Goal: Information Seeking & Learning: Check status

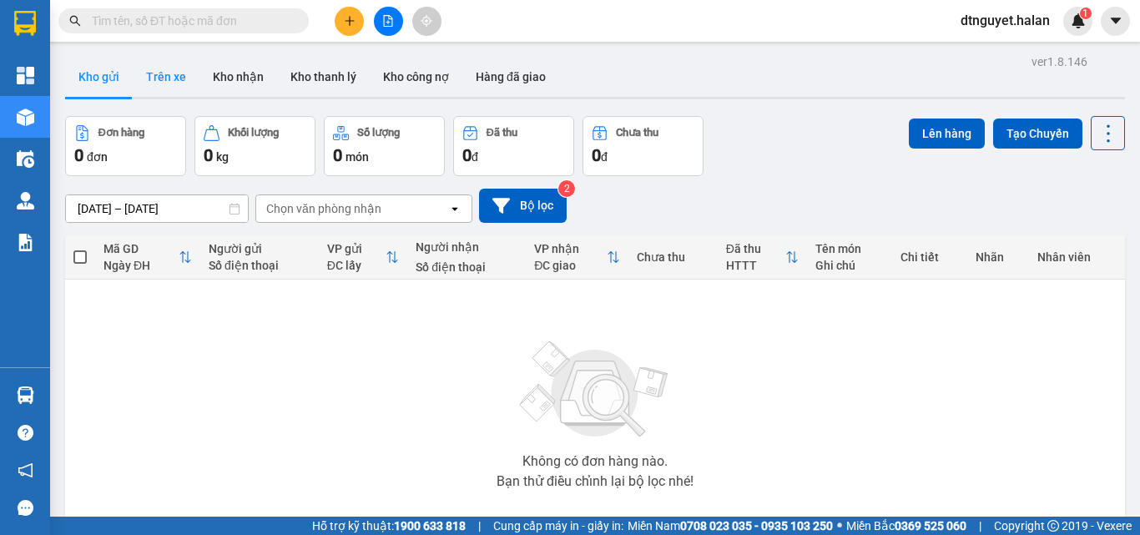
click at [166, 71] on button "Trên xe" at bounding box center [166, 77] width 67 height 40
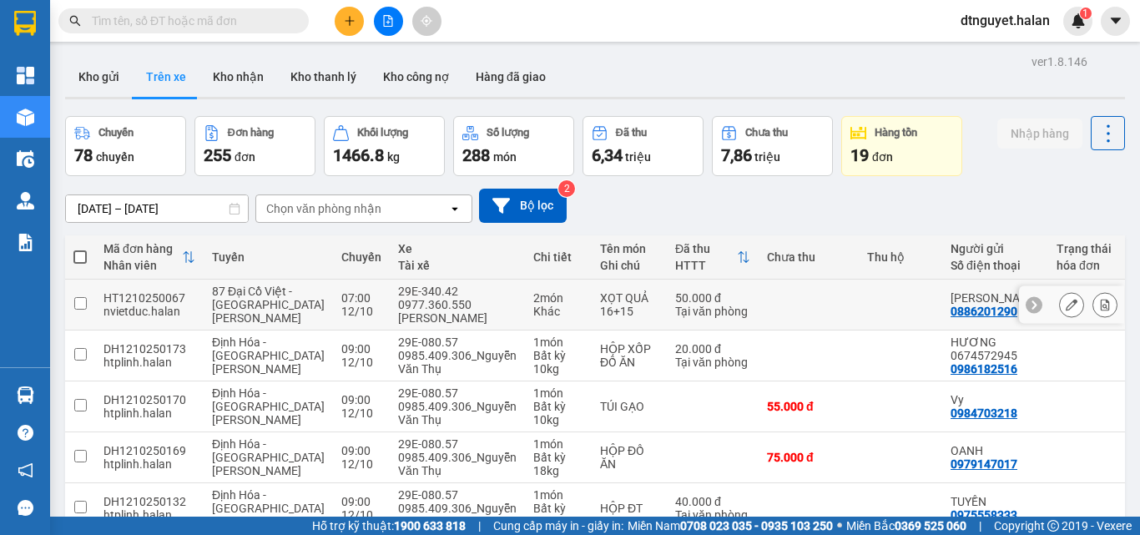
click at [399, 316] on div "0977.360.550 [PERSON_NAME]" at bounding box center [457, 311] width 119 height 27
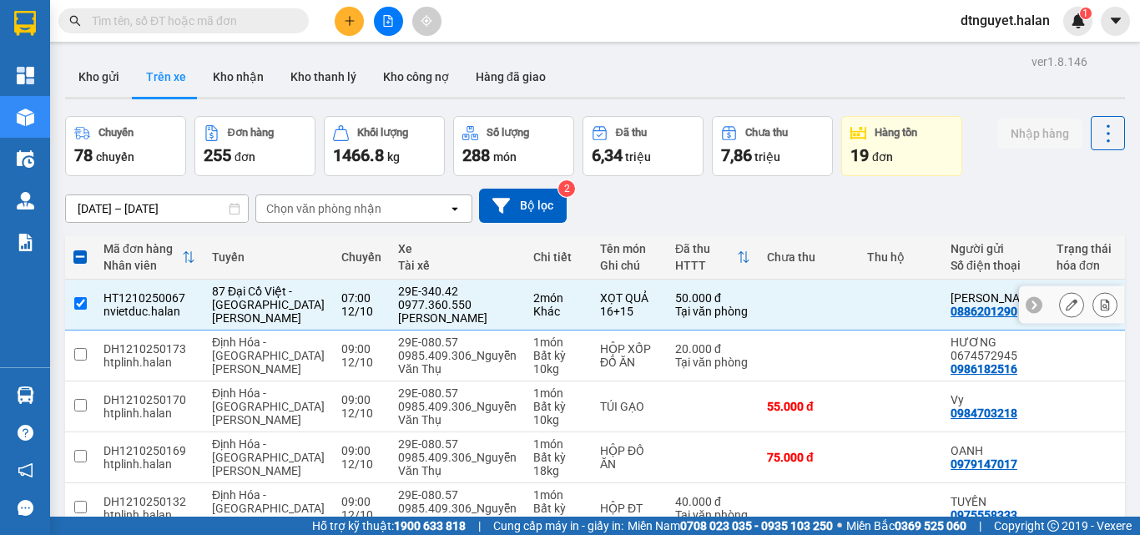
click at [76, 305] on input "checkbox" at bounding box center [80, 303] width 13 height 13
checkbox input "false"
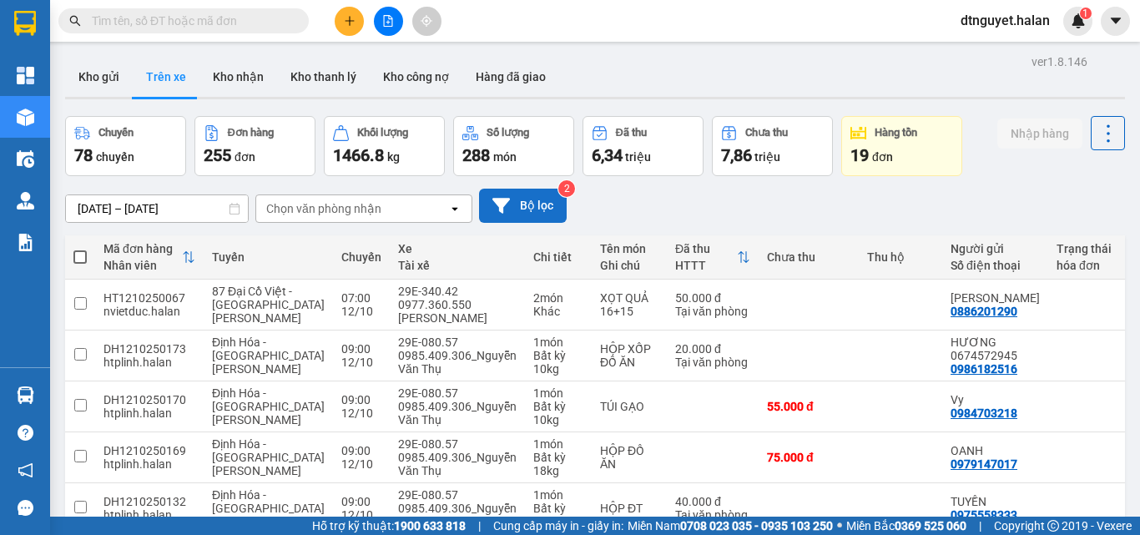
click at [518, 203] on button "Bộ lọc" at bounding box center [523, 206] width 88 height 34
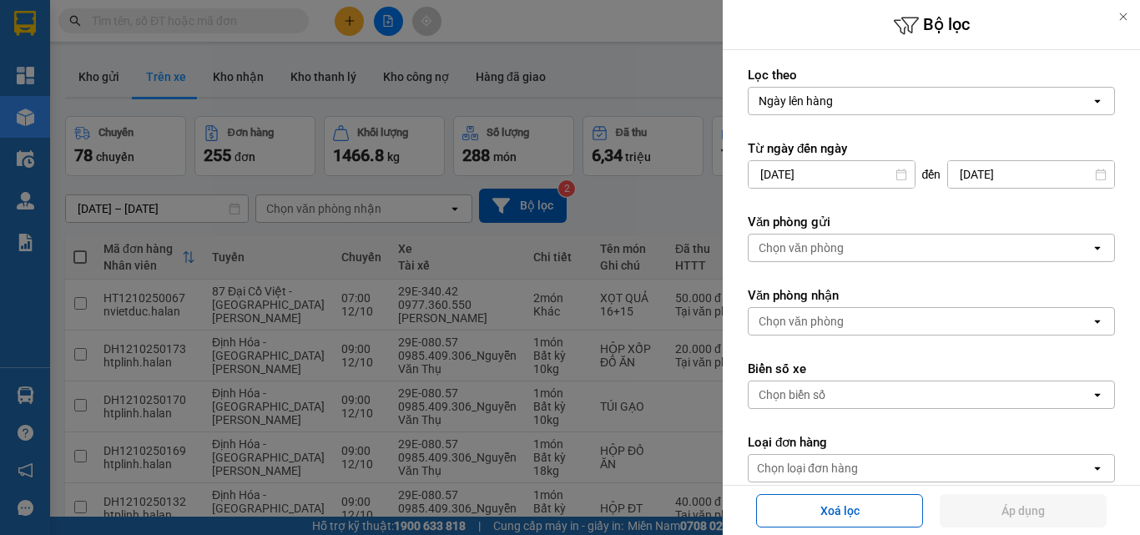
click at [882, 243] on div "Chọn văn phòng" at bounding box center [920, 248] width 342 height 27
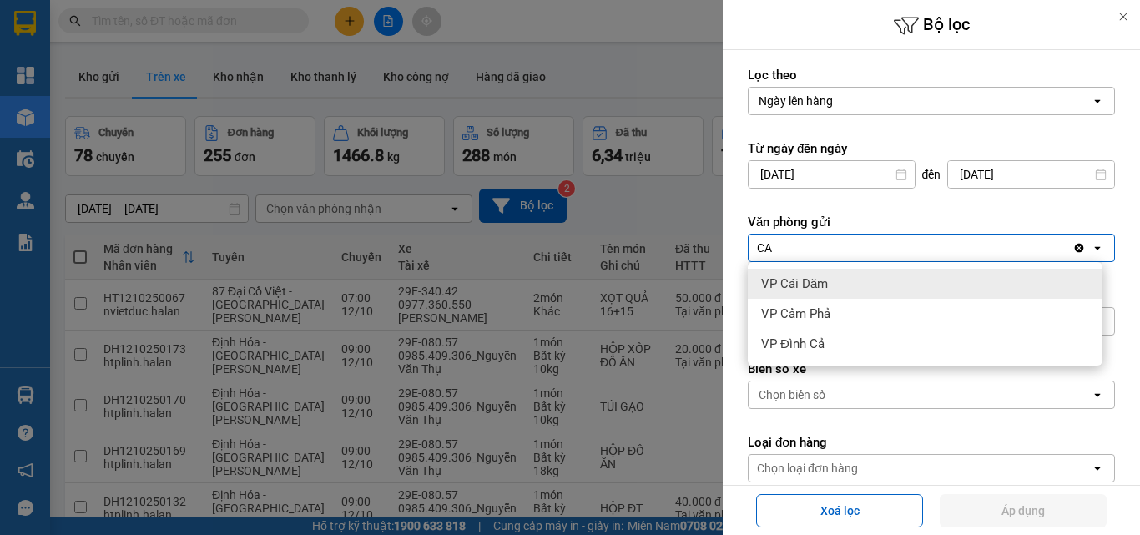
type input "CA"
click at [826, 286] on span "VP Cái Dăm" at bounding box center [794, 283] width 67 height 17
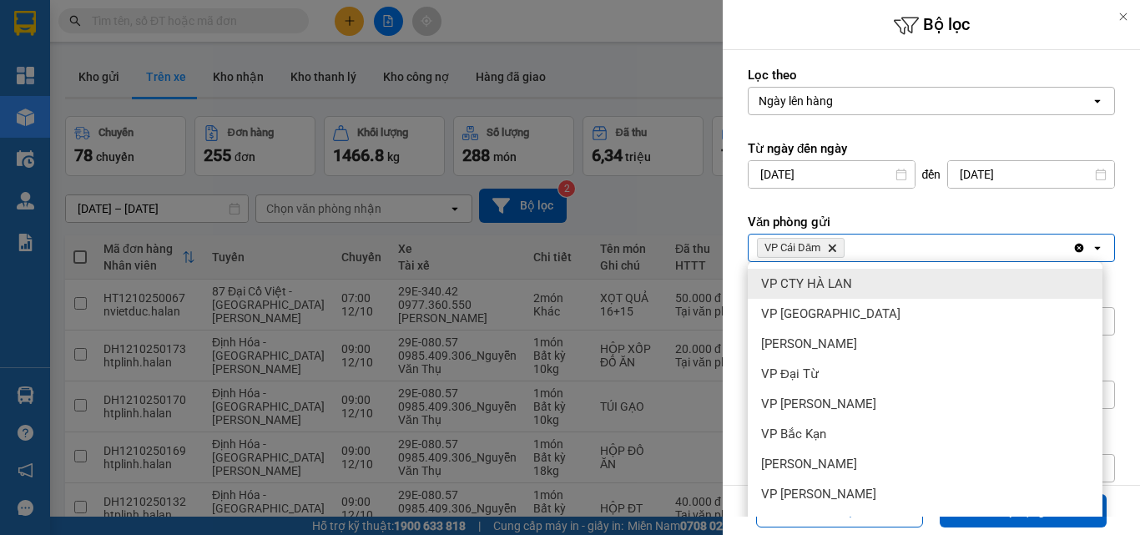
click at [873, 248] on div "VP Cái Dăm Delete" at bounding box center [911, 248] width 324 height 27
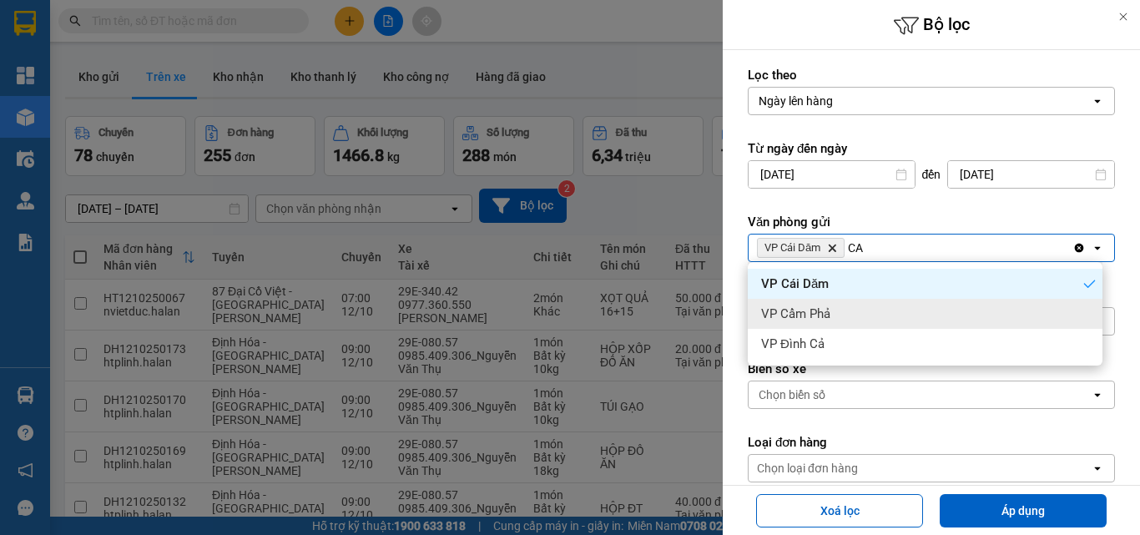
type input "CA"
click at [843, 313] on div "VP Cẩm Phả" at bounding box center [925, 314] width 355 height 30
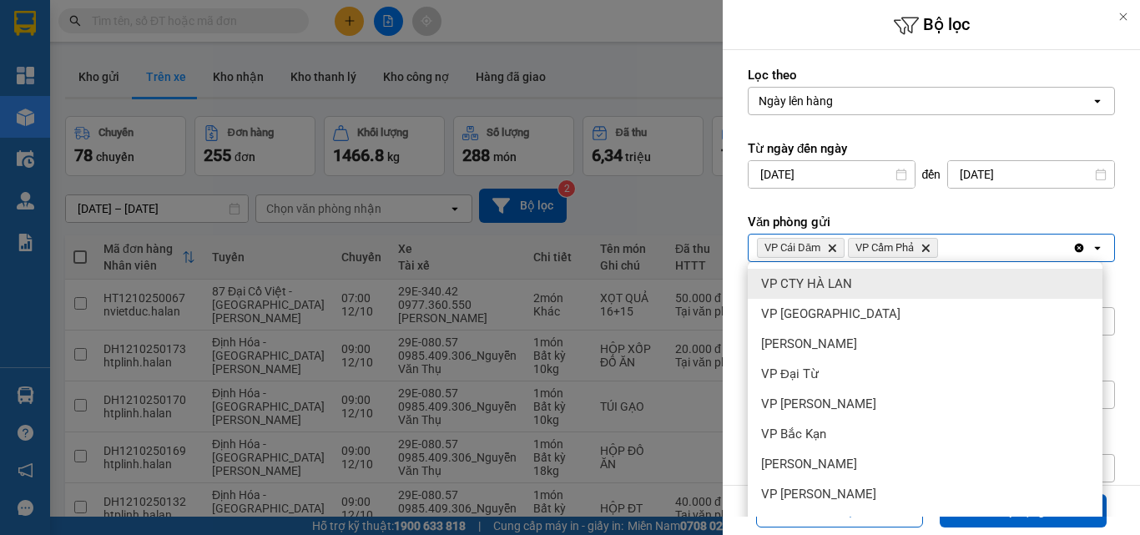
click at [972, 239] on div "VP Cái Dăm Delete VP Cẩm Phả Delete" at bounding box center [911, 248] width 324 height 27
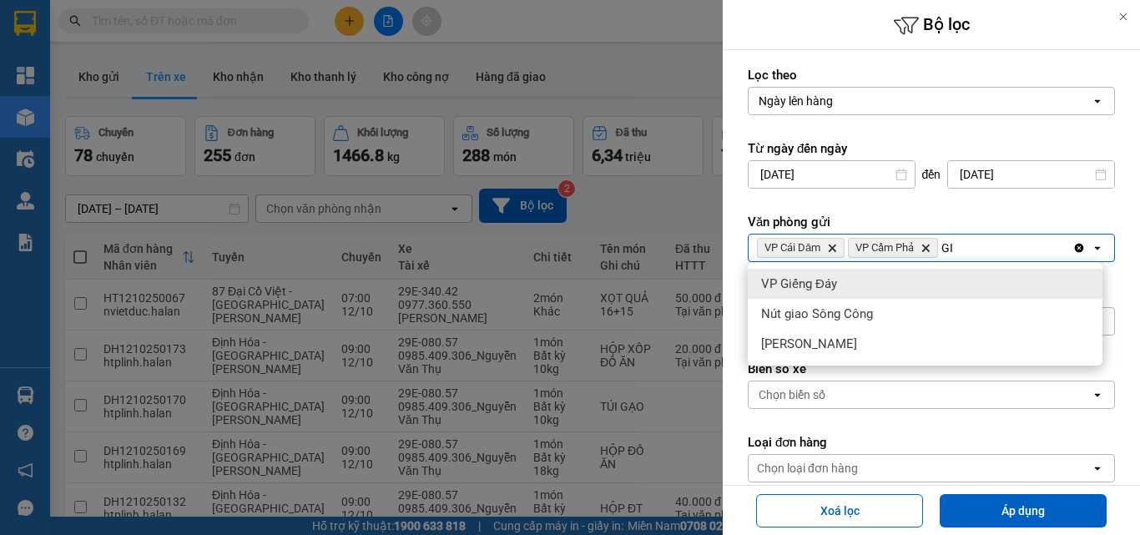
type input "GI"
click at [789, 280] on span "VP Giếng Đáy" at bounding box center [799, 283] width 76 height 17
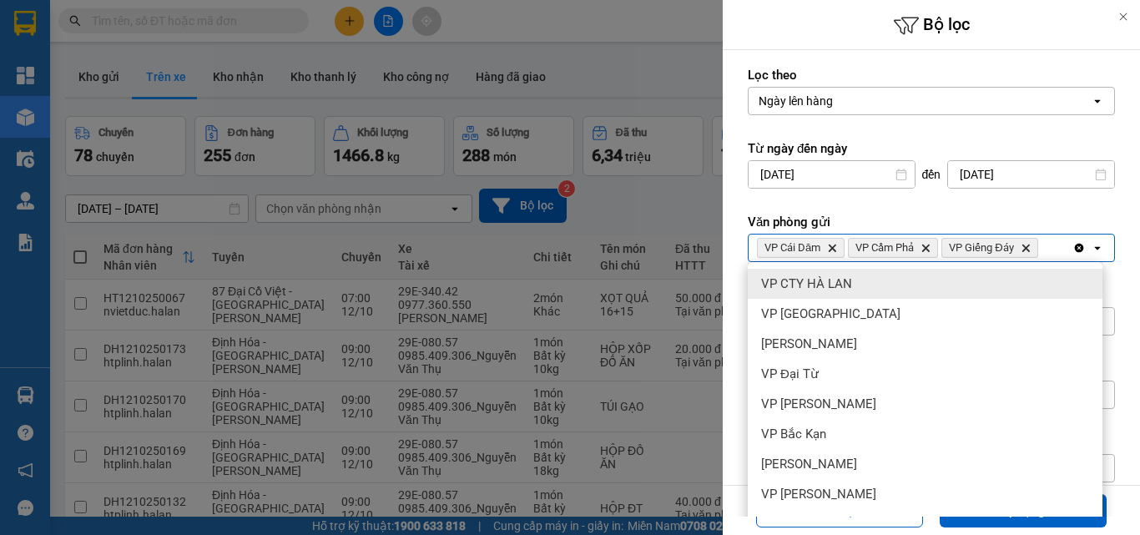
click at [1044, 249] on div "VP Cái Dăm Delete VP Cẩm Phả Delete [PERSON_NAME] Đáy Delete" at bounding box center [911, 248] width 324 height 27
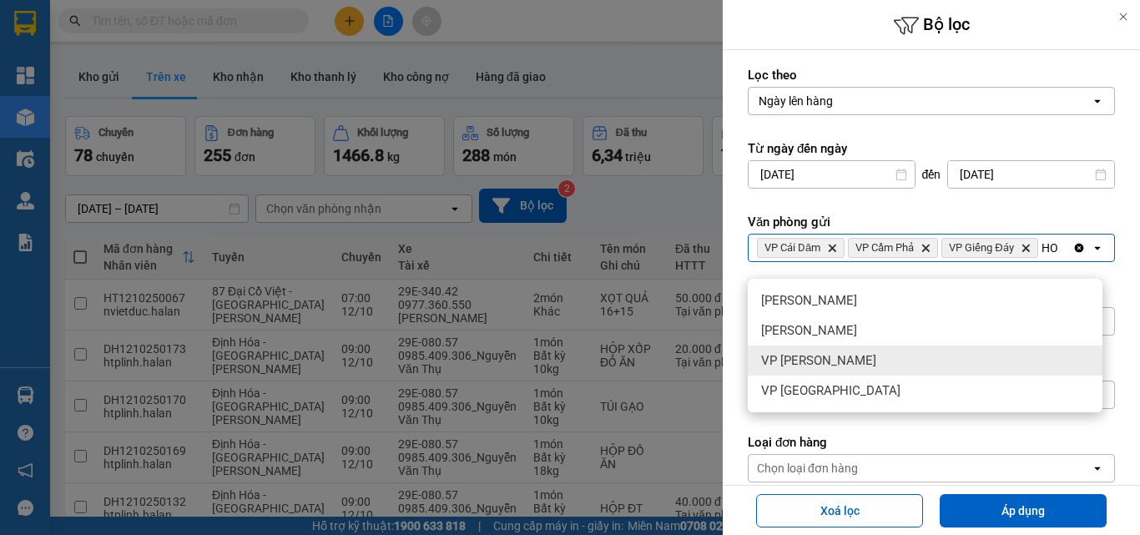
type input "HO"
click at [826, 364] on span "VP [PERSON_NAME]" at bounding box center [818, 360] width 115 height 17
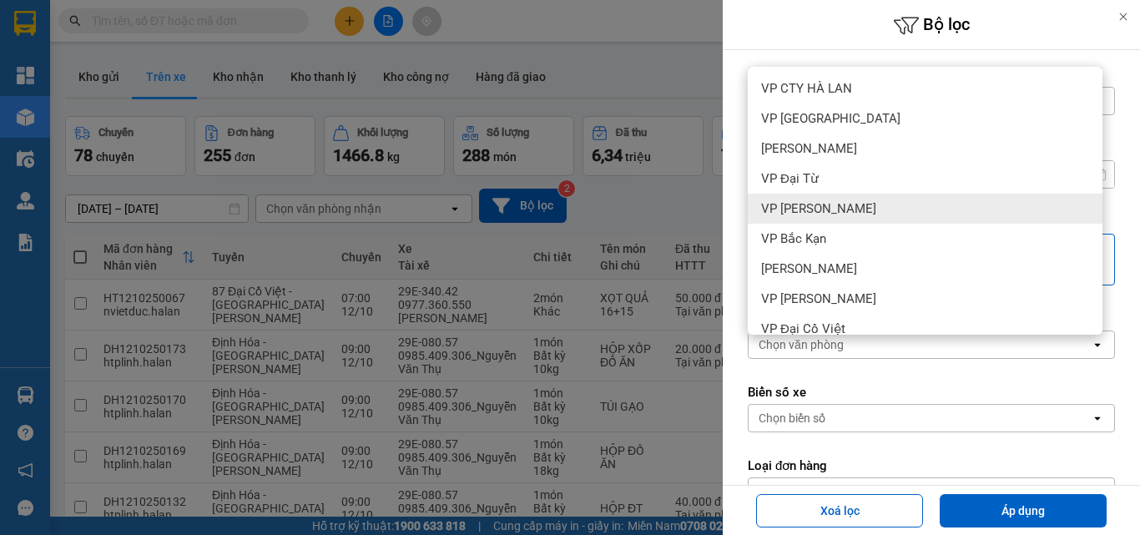
click at [1110, 274] on div "Lọc [PERSON_NAME] [PERSON_NAME] hàng open Từ ngày đến ngày [DATE] Press the dow…" at bounding box center [931, 361] width 417 height 623
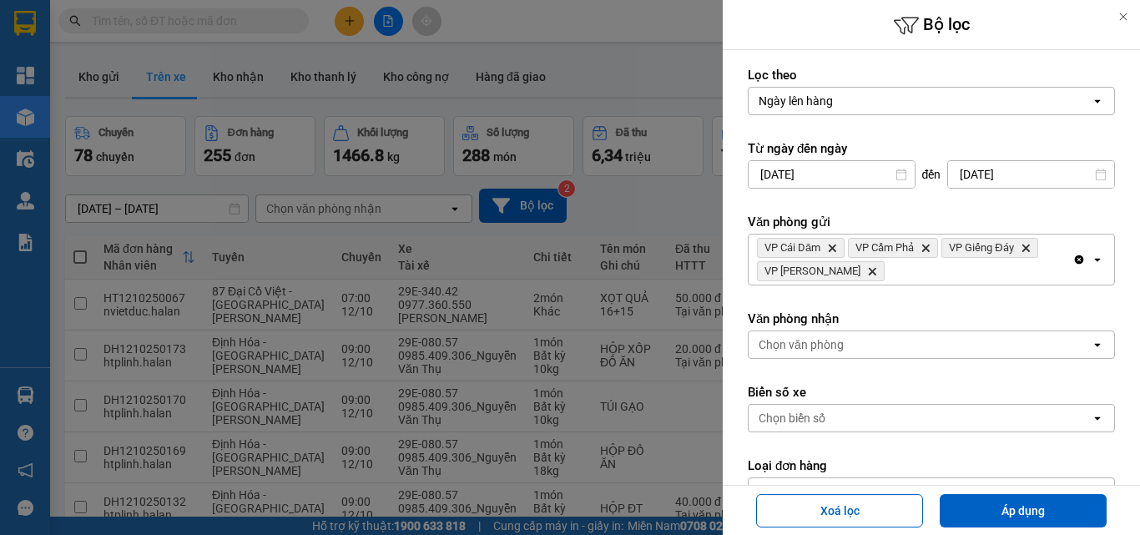
click at [816, 343] on div "Chọn văn phòng" at bounding box center [801, 344] width 85 height 17
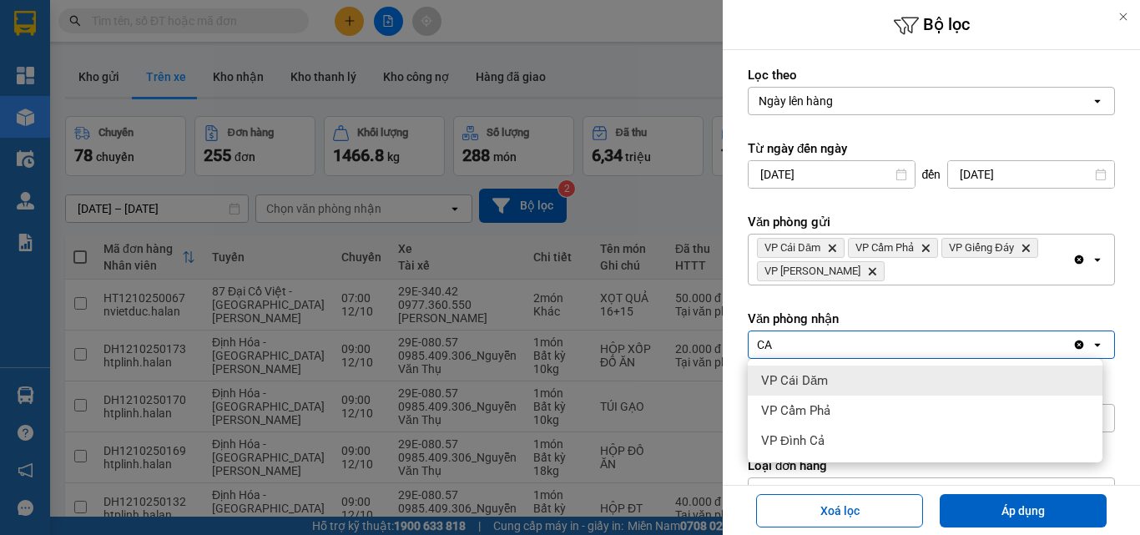
type input "CA"
click at [809, 391] on div "VP Cái Dăm" at bounding box center [925, 381] width 355 height 30
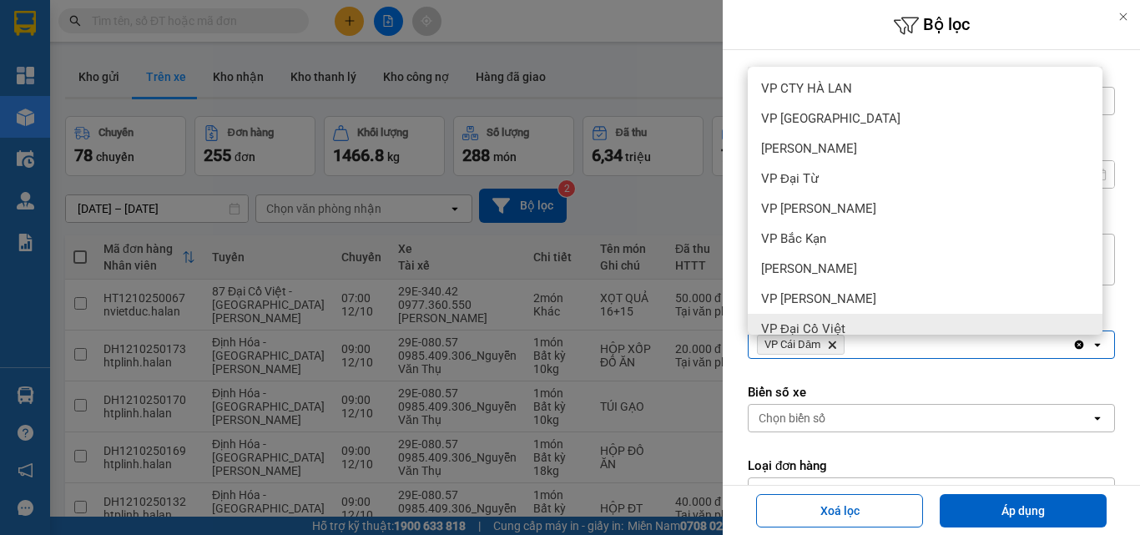
click at [875, 349] on div "VP Cái Dăm Delete" at bounding box center [911, 344] width 324 height 27
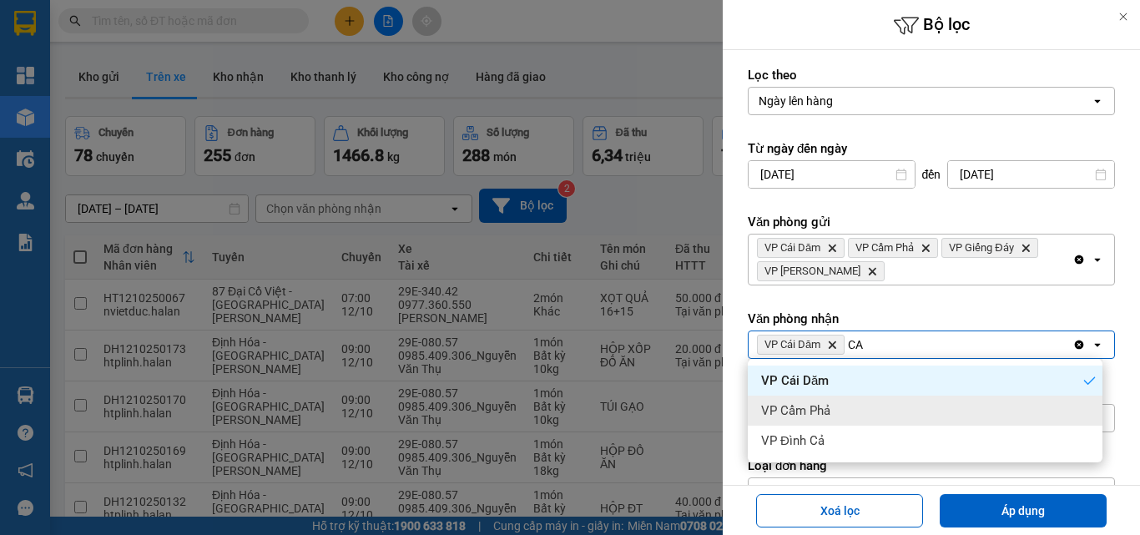
type input "CA"
click at [849, 405] on div "VP Cẩm Phả" at bounding box center [925, 411] width 355 height 30
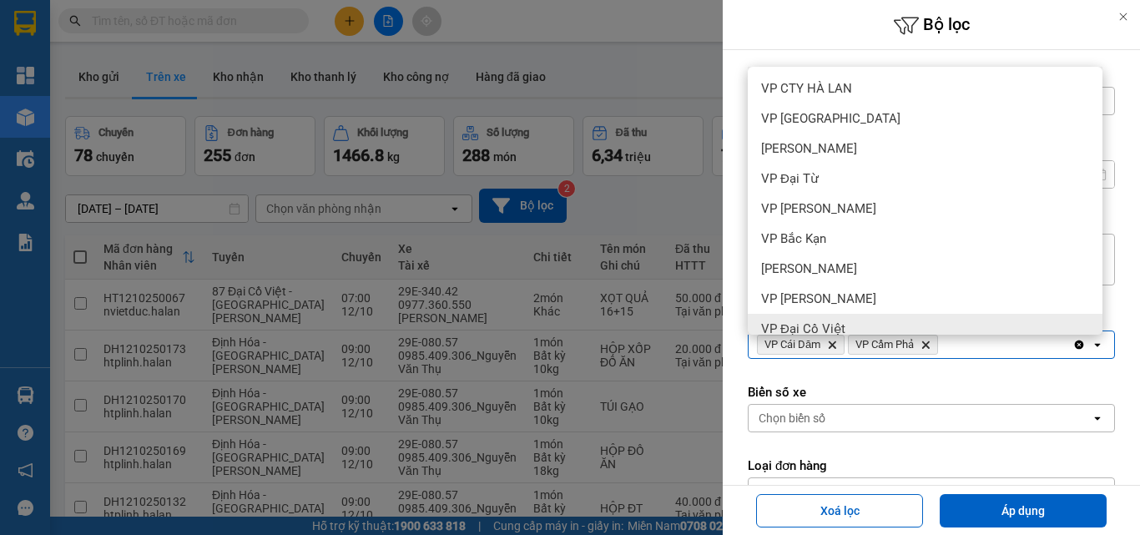
click at [973, 343] on div "VP Cái Dăm Delete VP Cẩm Phả Delete" at bounding box center [911, 344] width 324 height 27
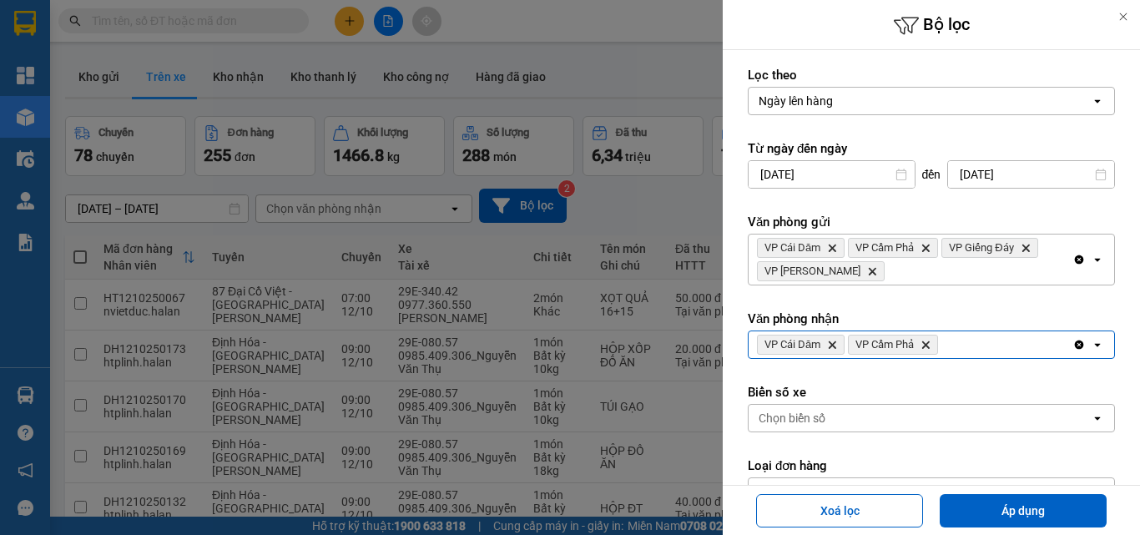
type input "C"
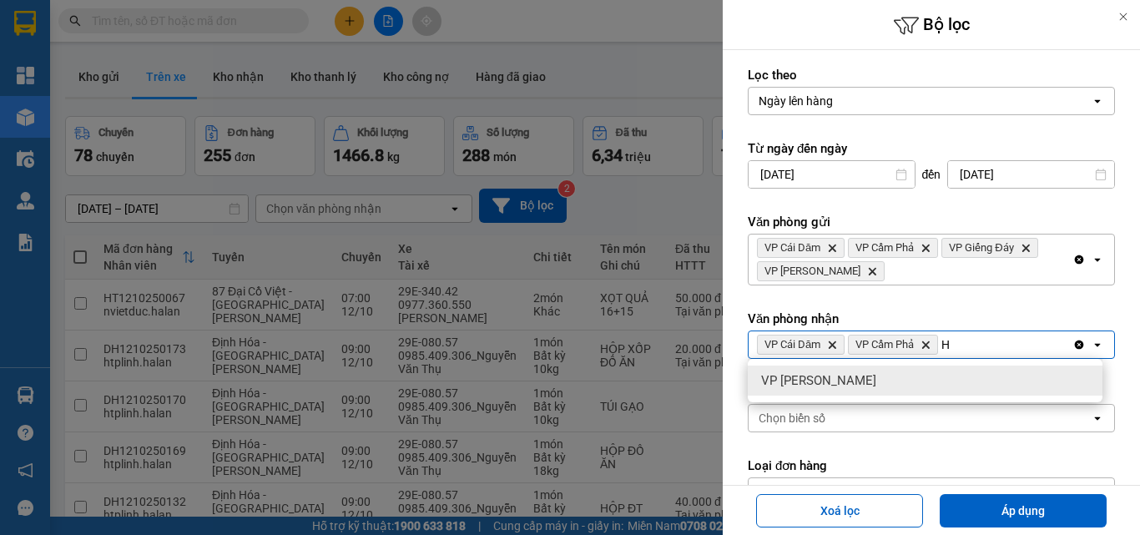
type input "H"
click at [825, 378] on span "VP [PERSON_NAME]" at bounding box center [818, 380] width 115 height 17
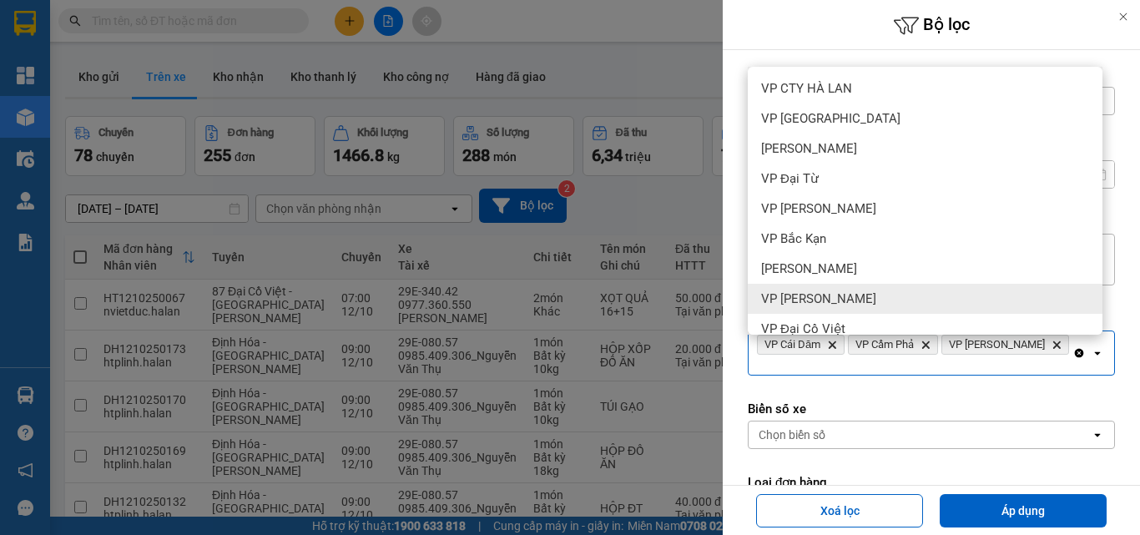
click at [1045, 345] on div "VP Cái Dăm Delete VP Cẩm Phả Delete VP Hồng Hà Delete" at bounding box center [911, 352] width 324 height 43
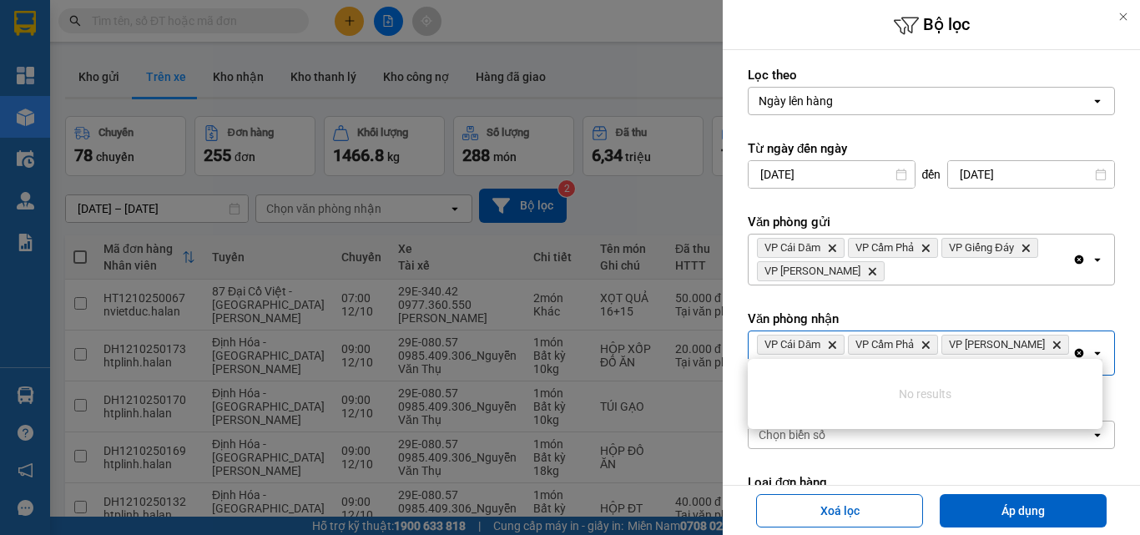
click at [767, 356] on input "G" at bounding box center [762, 364] width 10 height 17
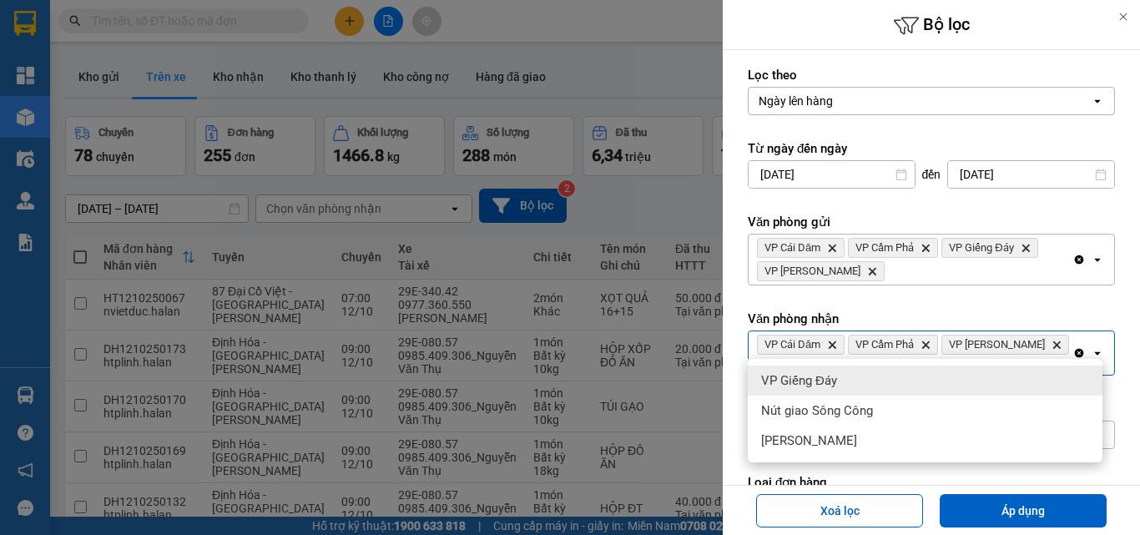
type input "GI"
click at [824, 386] on span "VP Giếng Đáy" at bounding box center [799, 380] width 76 height 17
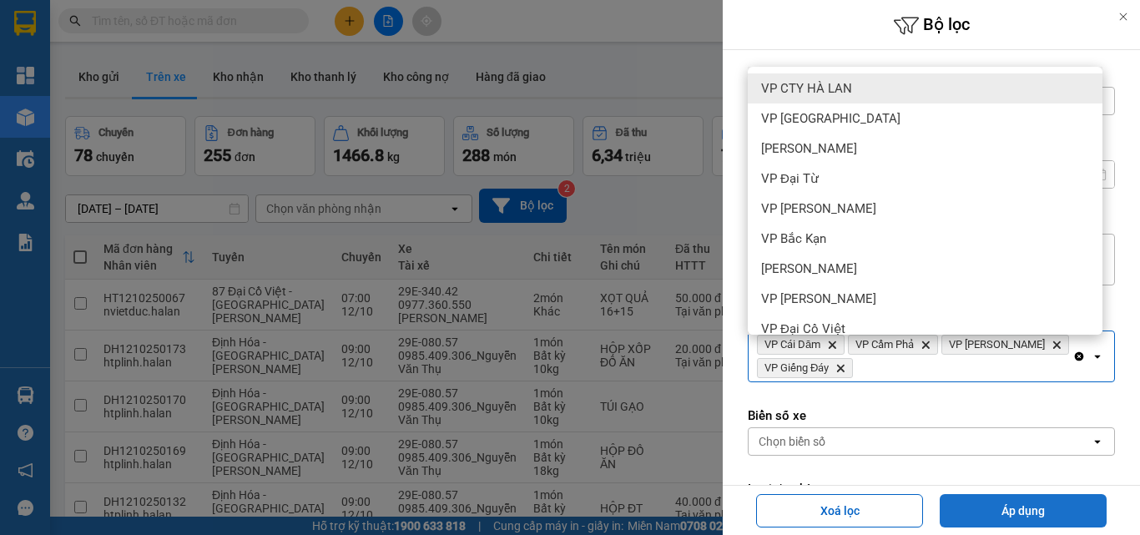
click at [987, 504] on button "Áp dụng" at bounding box center [1023, 510] width 167 height 33
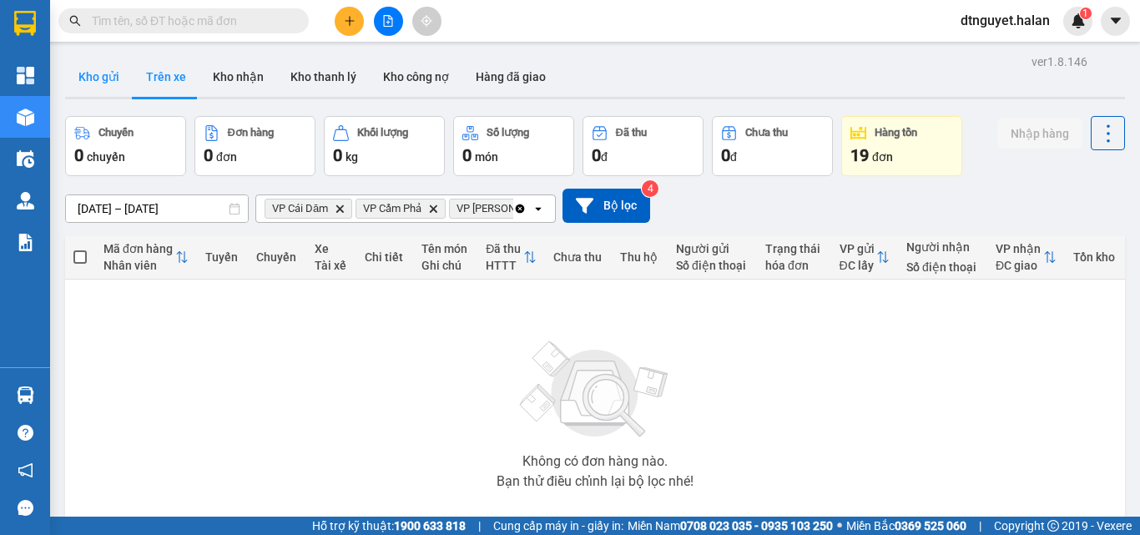
click at [95, 78] on button "Kho gửi" at bounding box center [99, 77] width 68 height 40
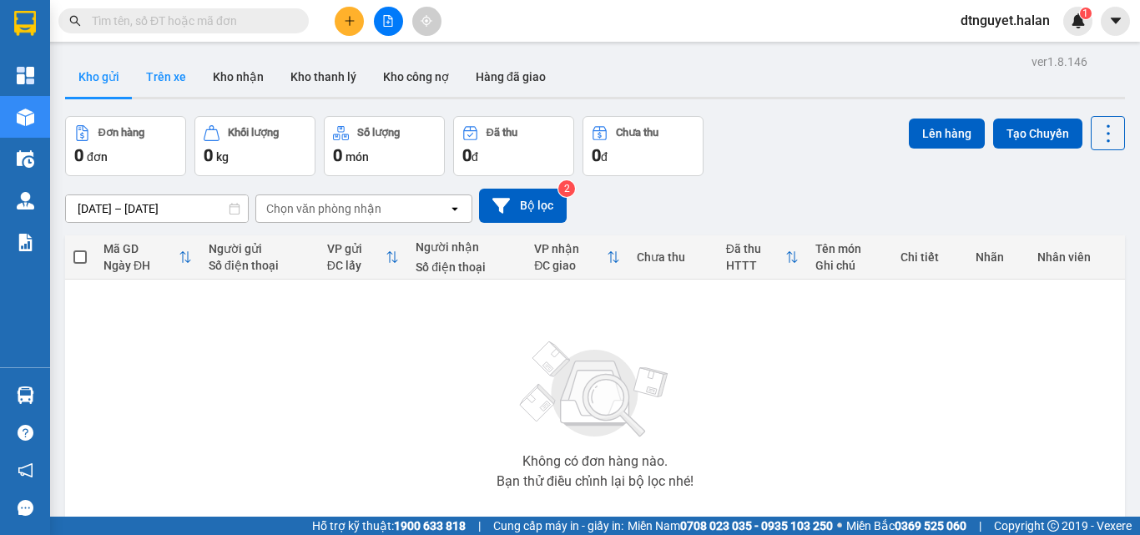
click at [164, 67] on button "Trên xe" at bounding box center [166, 77] width 67 height 40
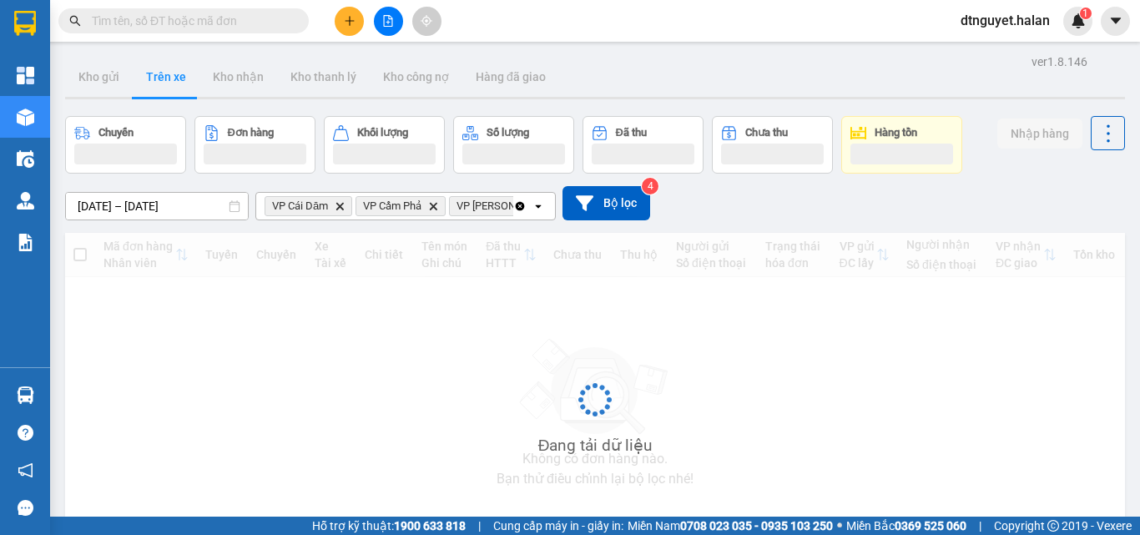
click at [164, 69] on button "Trên xe" at bounding box center [166, 77] width 67 height 40
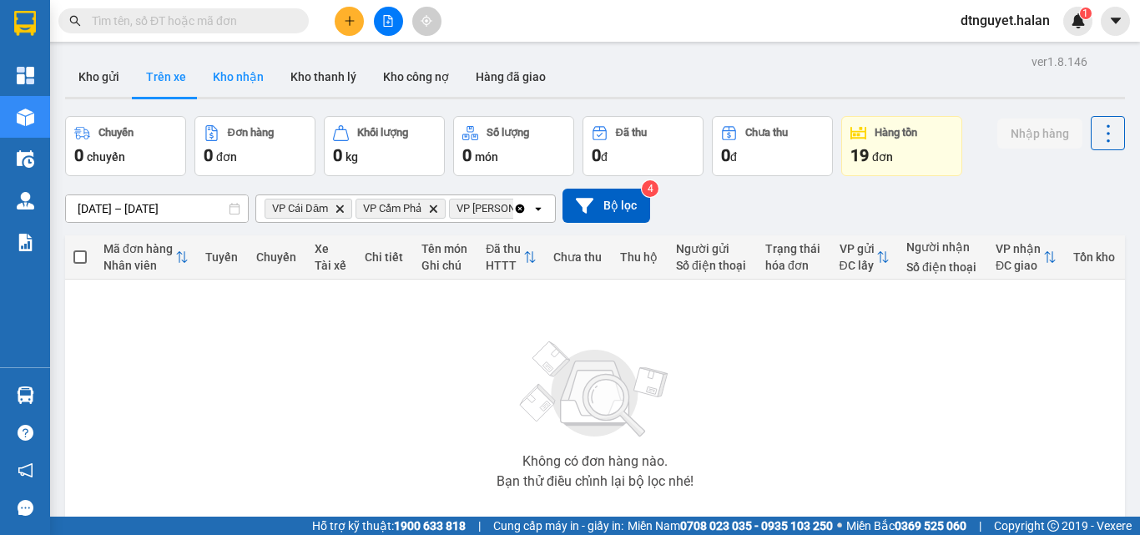
click at [240, 83] on button "Kho nhận" at bounding box center [239, 77] width 78 height 40
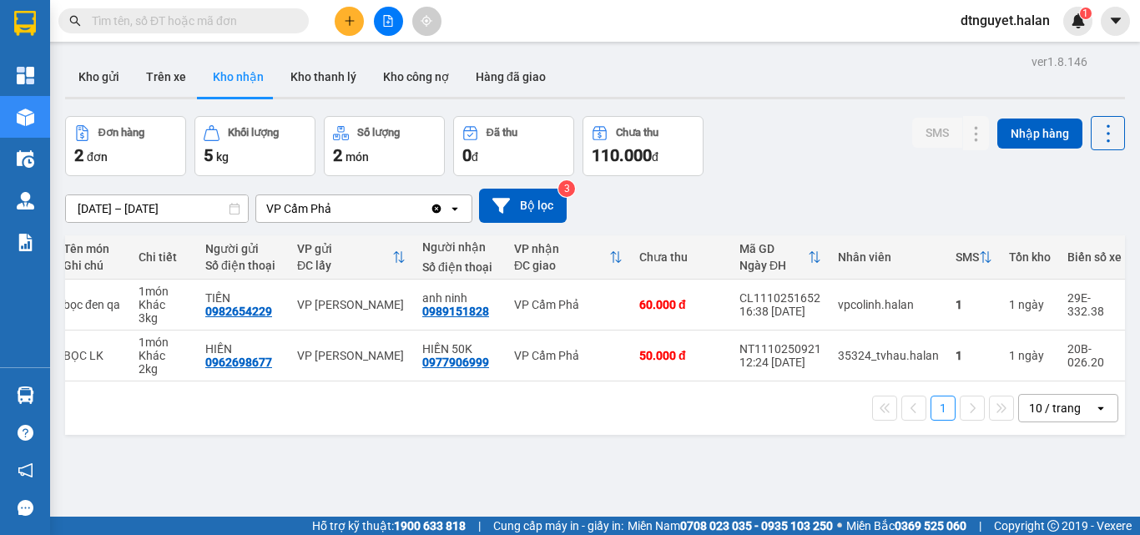
scroll to position [0, 51]
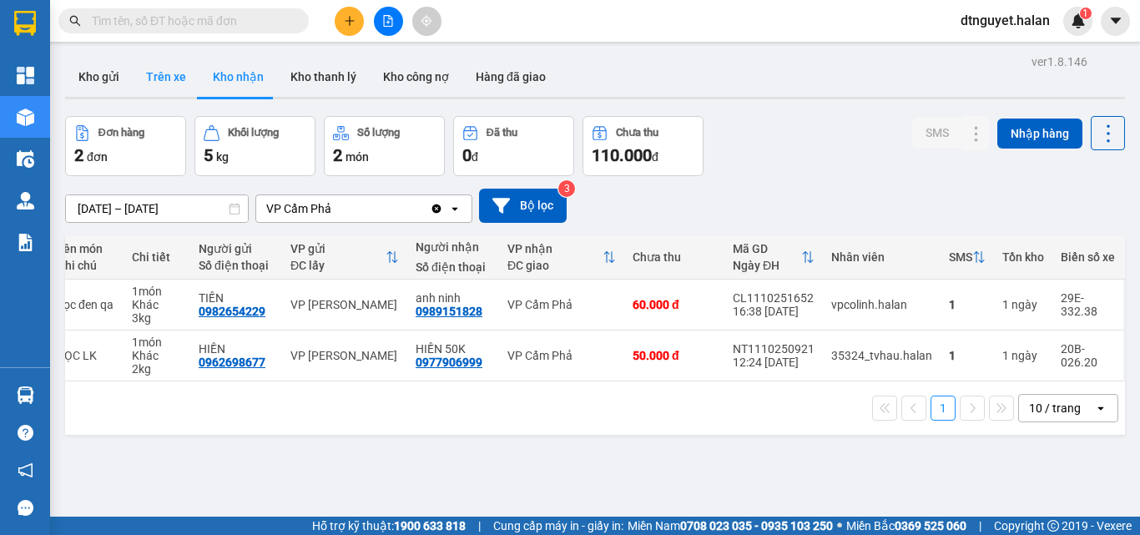
click at [168, 78] on button "Trên xe" at bounding box center [166, 77] width 67 height 40
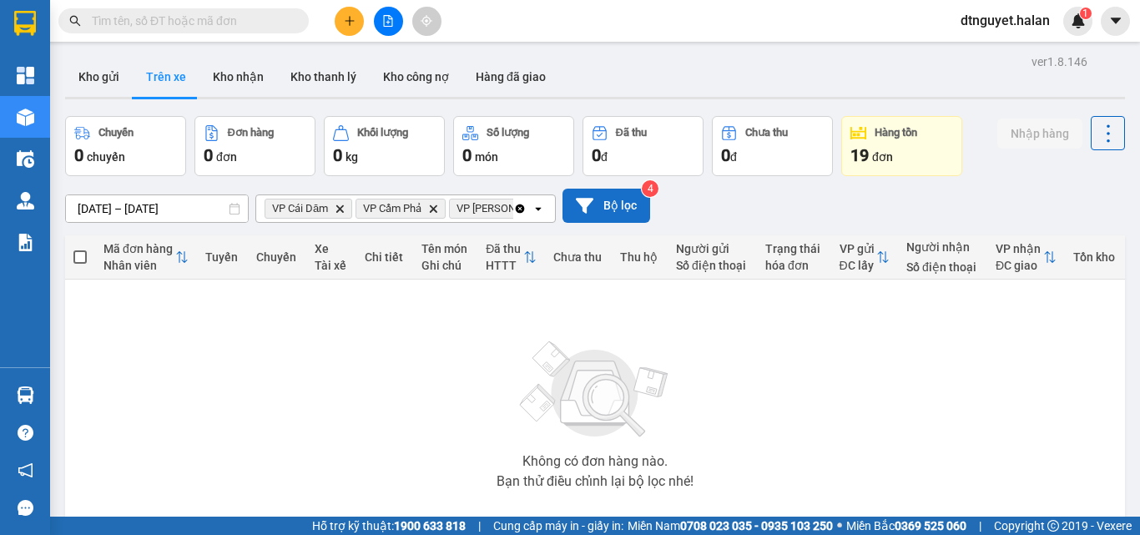
click at [626, 203] on button "Bộ lọc" at bounding box center [607, 206] width 88 height 34
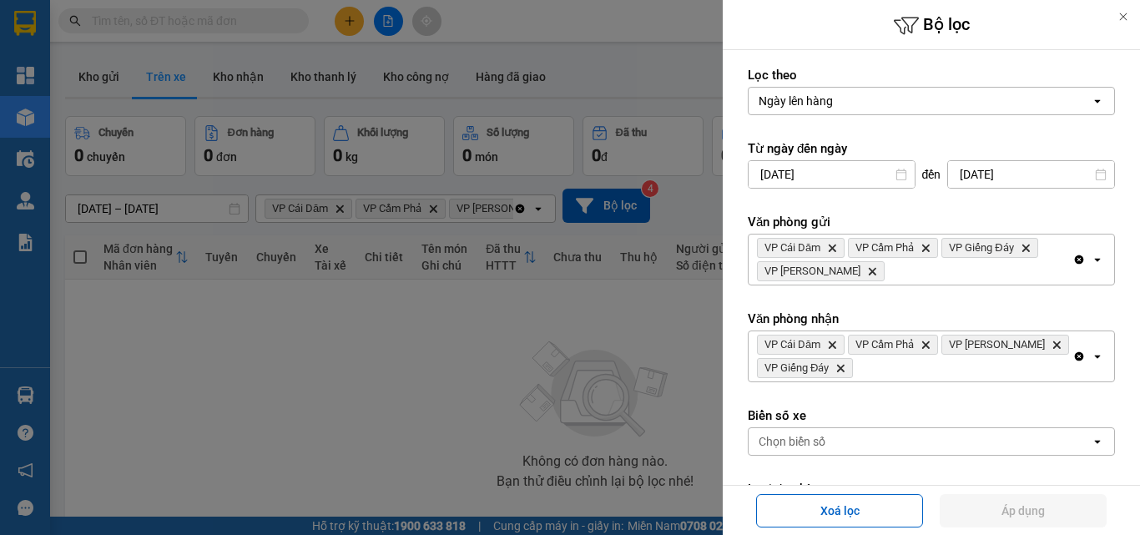
click at [1075, 257] on icon "Clear all" at bounding box center [1079, 259] width 9 height 9
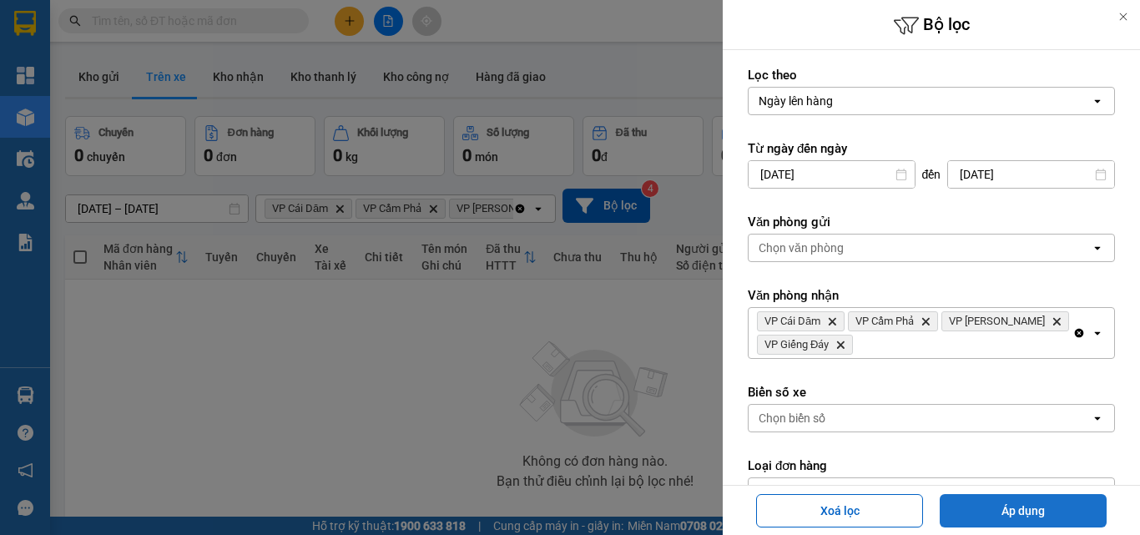
click at [1009, 507] on button "Áp dụng" at bounding box center [1023, 510] width 167 height 33
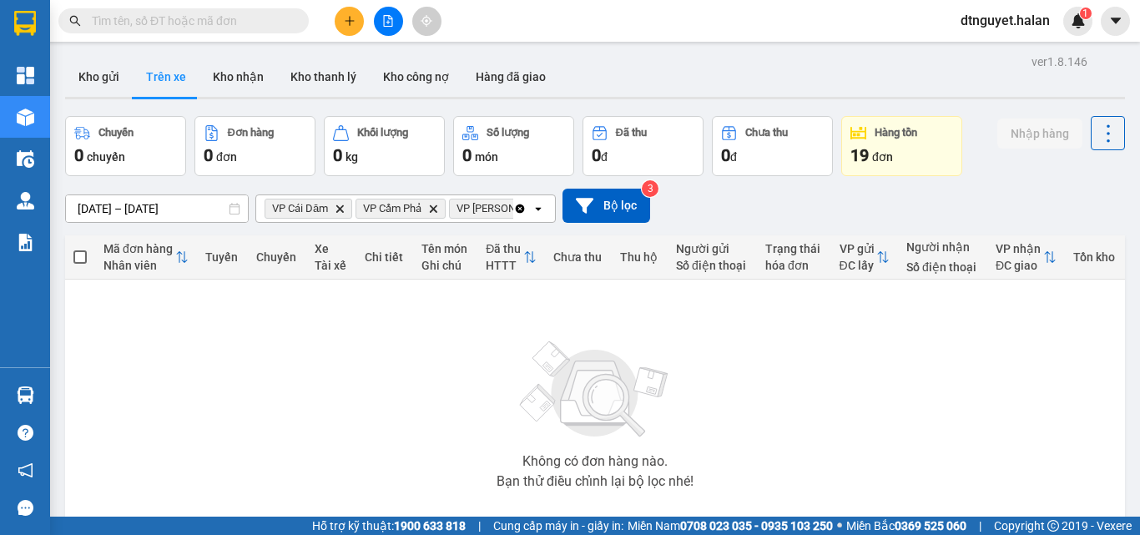
click at [151, 76] on button "Trên xe" at bounding box center [166, 77] width 67 height 40
click at [228, 73] on button "Kho nhận" at bounding box center [239, 77] width 78 height 40
type input "[DATE] – [DATE]"
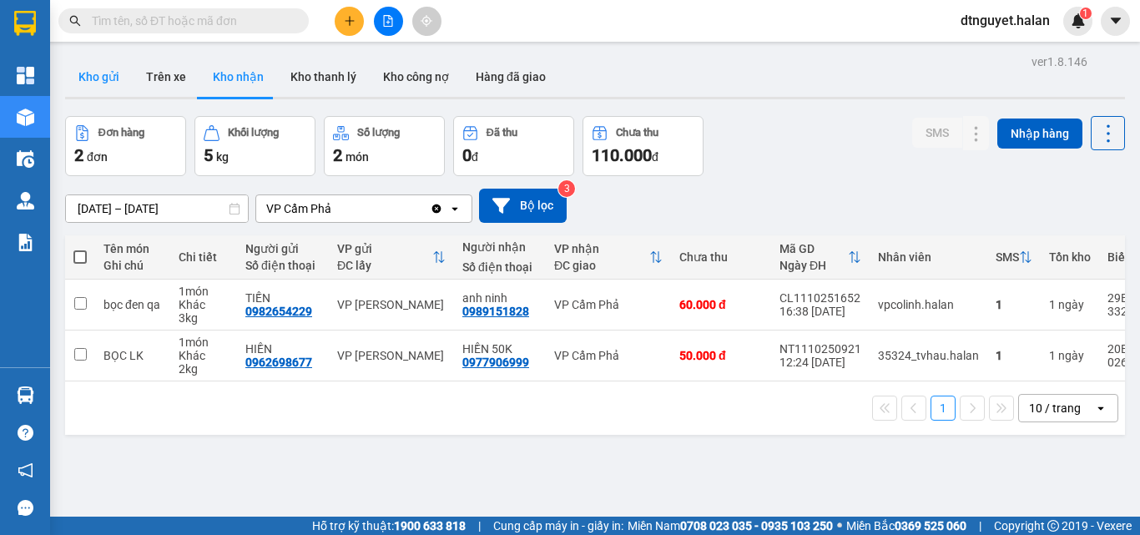
click at [83, 73] on button "Kho gửi" at bounding box center [99, 77] width 68 height 40
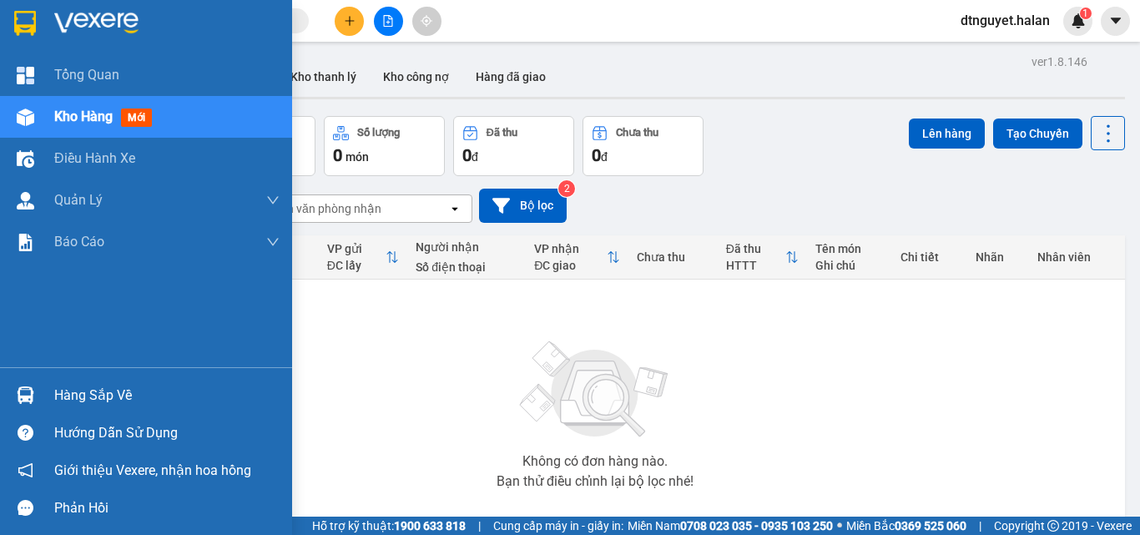
click at [27, 403] on img at bounding box center [26, 395] width 18 height 18
click at [26, 402] on div "[PERSON_NAME] Kho hàng mới Điều [PERSON_NAME] xe [PERSON_NAME] [PERSON_NAME] [P…" at bounding box center [146, 267] width 292 height 535
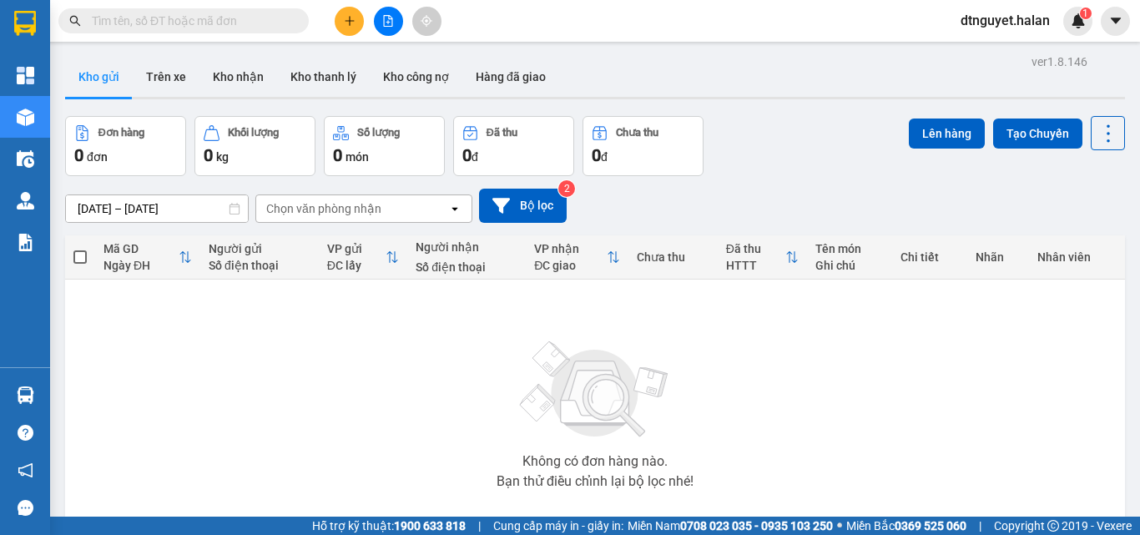
click at [457, 314] on div "Không có đơn hàng nào. Bạn thử điều chỉnh lại bộ lọc nhé!" at bounding box center [594, 410] width 1043 height 250
click at [172, 75] on button "Trên xe" at bounding box center [166, 77] width 67 height 40
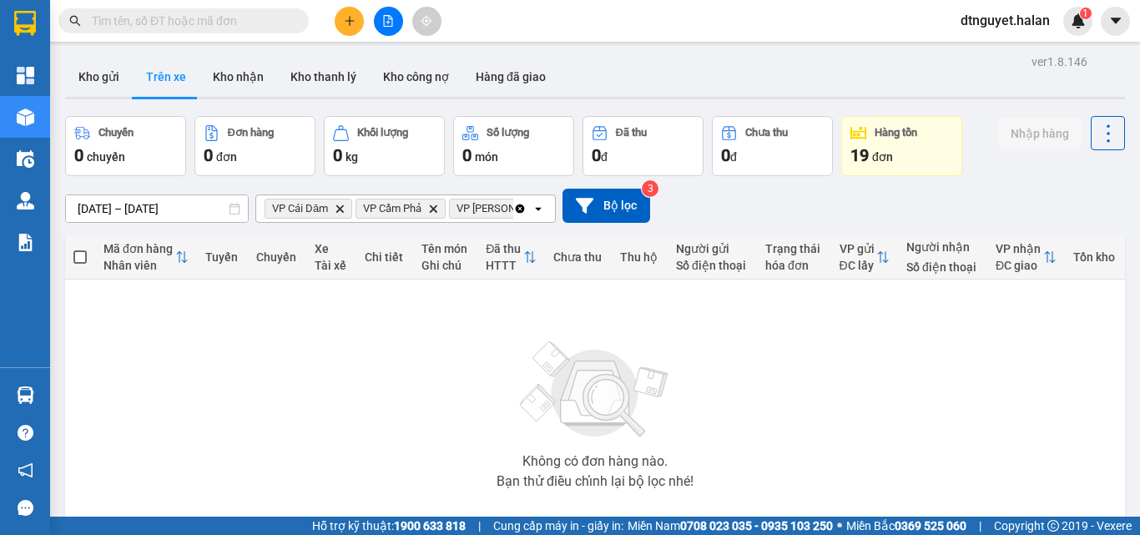
click at [514, 210] on icon "Clear all" at bounding box center [519, 208] width 13 height 13
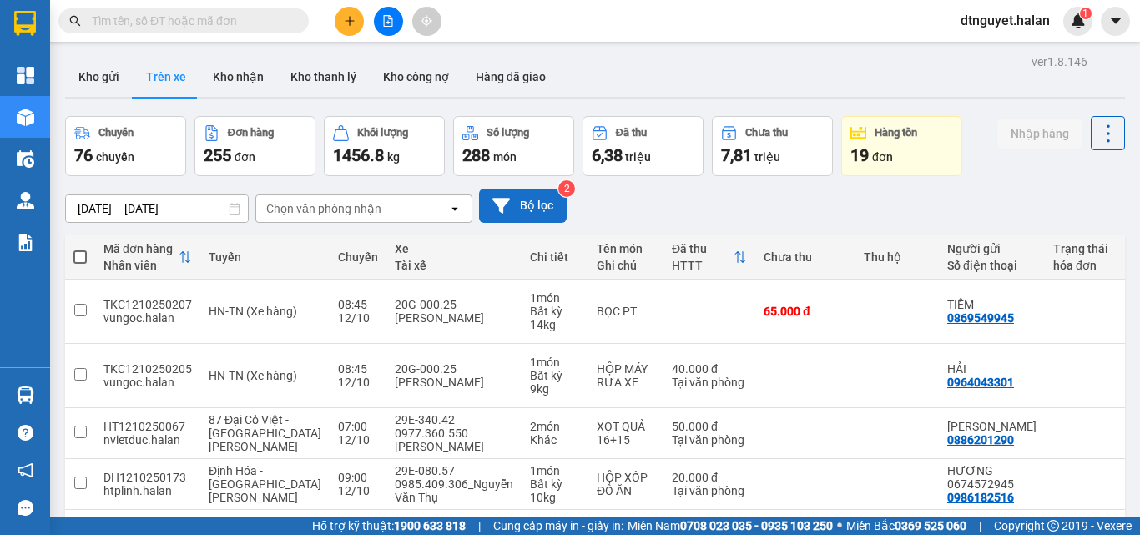
click at [525, 204] on button "Bộ lọc" at bounding box center [523, 206] width 88 height 34
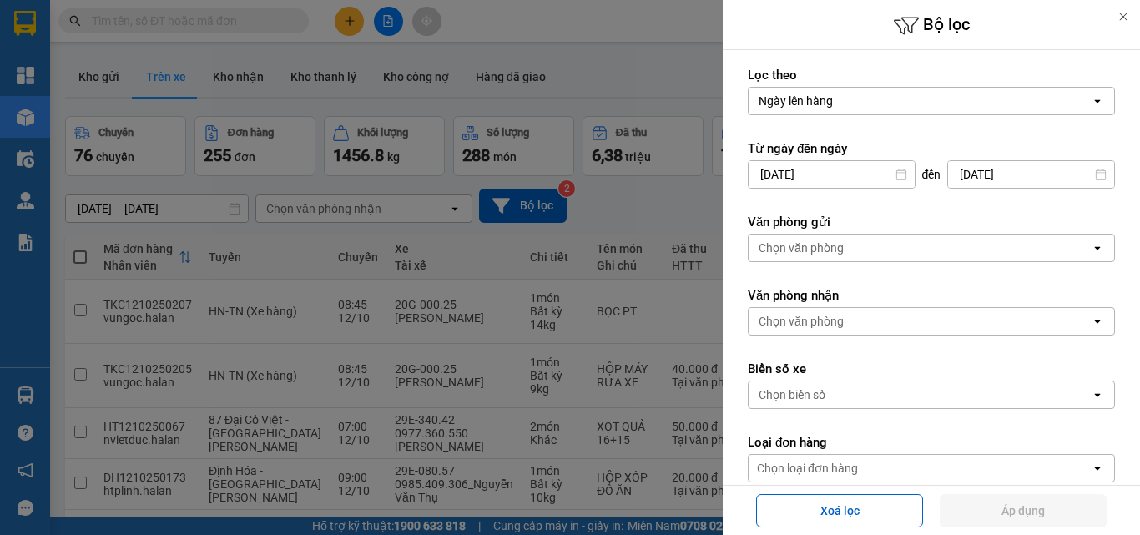
click at [1091, 246] on icon "open" at bounding box center [1097, 247] width 13 height 13
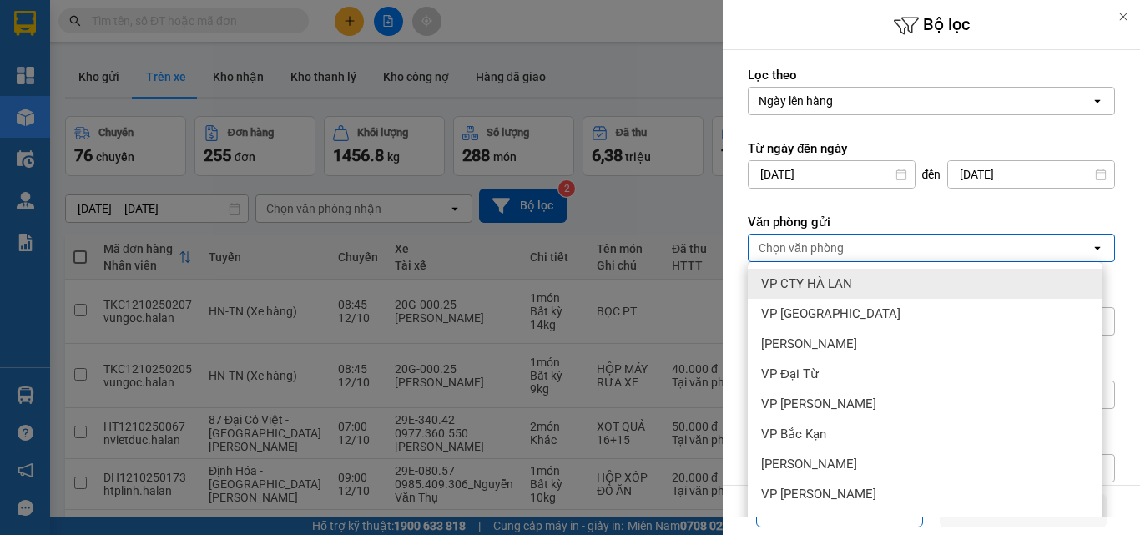
click at [102, 100] on div at bounding box center [570, 267] width 1140 height 535
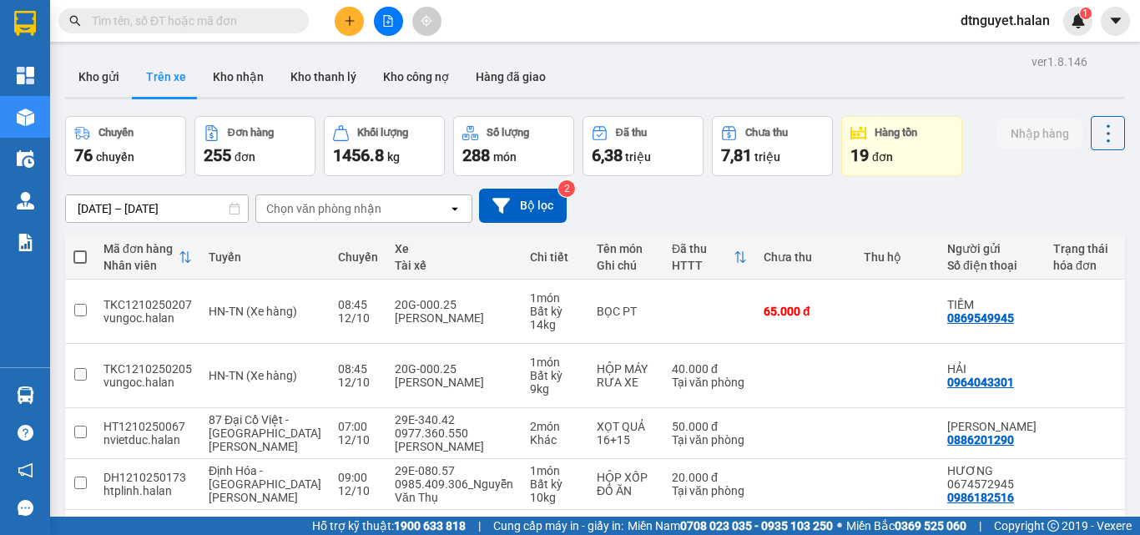
click at [98, 82] on button "Kho gửi" at bounding box center [99, 77] width 68 height 40
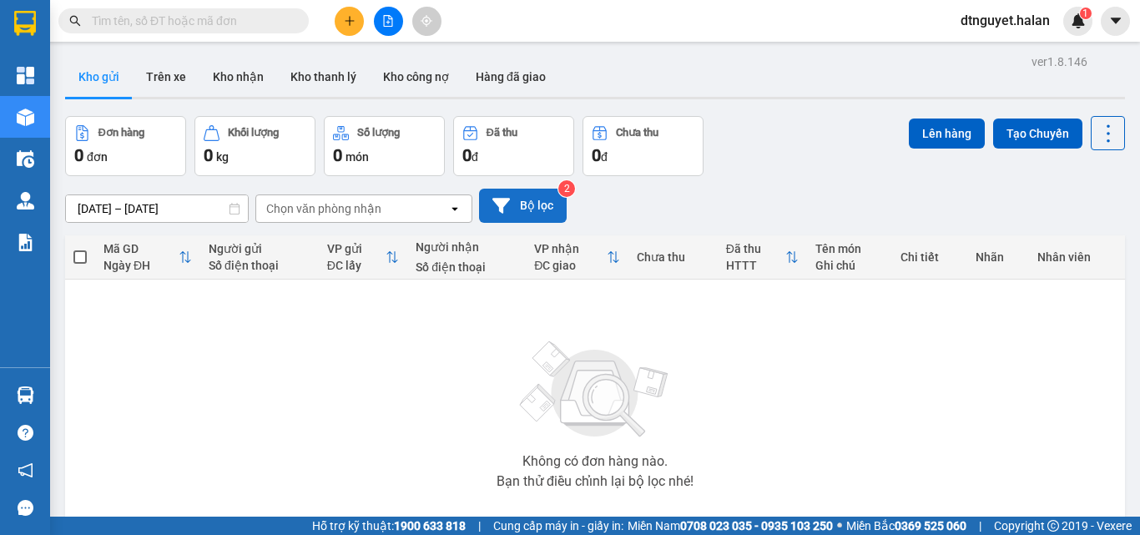
click at [523, 208] on button "Bộ lọc" at bounding box center [523, 206] width 88 height 34
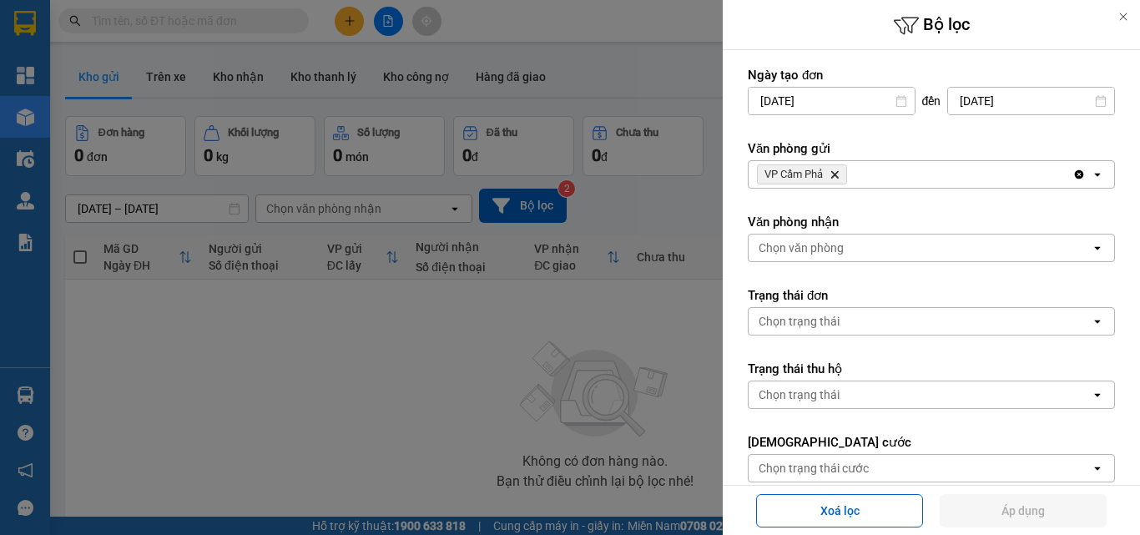
click at [964, 177] on div "VP Cẩm Phả Delete" at bounding box center [911, 174] width 324 height 27
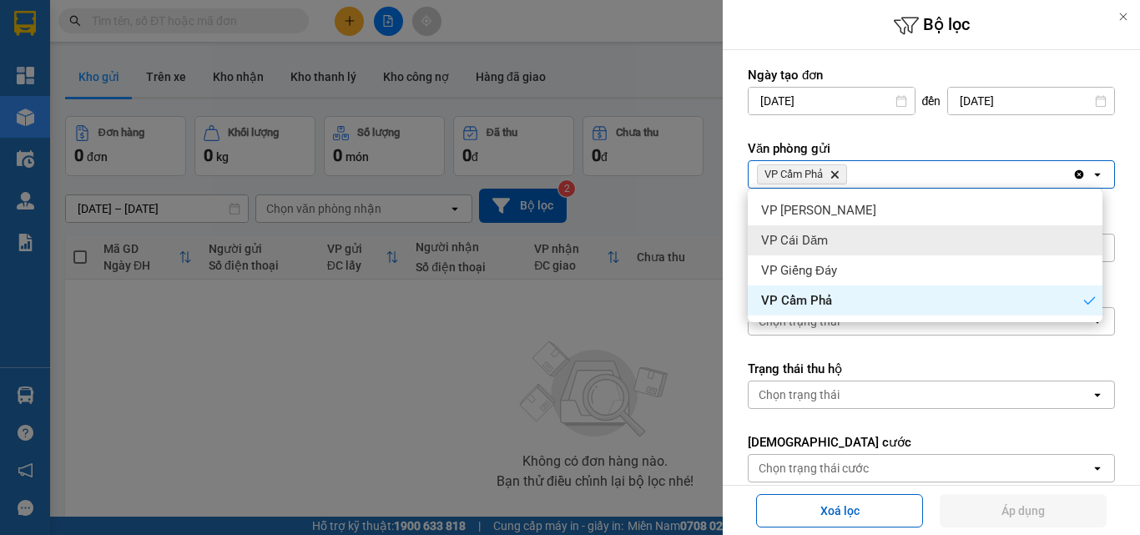
click at [825, 243] on span "VP Cái Dăm" at bounding box center [794, 240] width 67 height 17
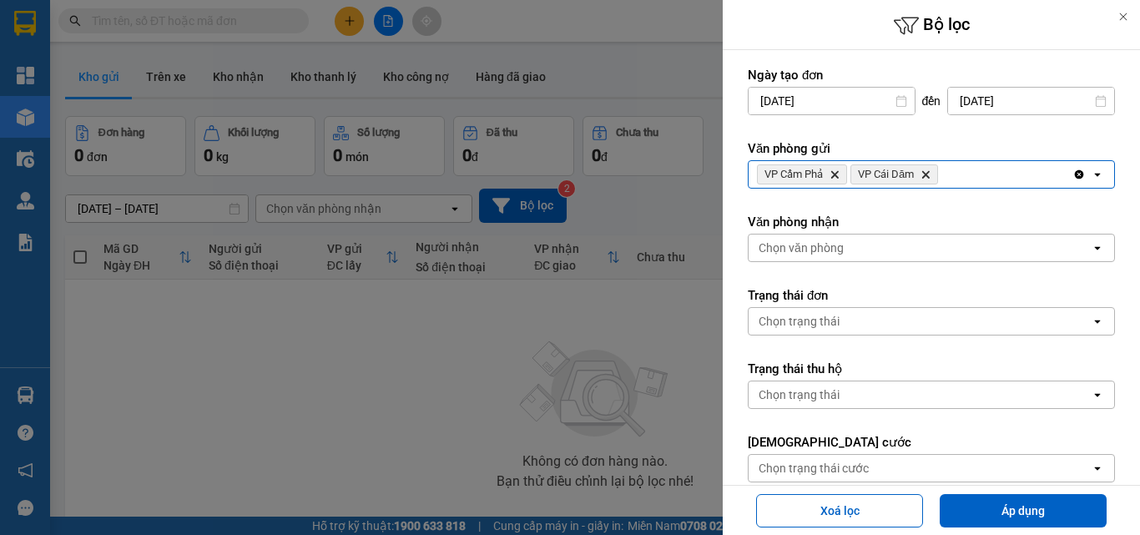
click at [962, 167] on div "VP Cẩm Phả Delete VP Cái Dăm Delete" at bounding box center [911, 174] width 324 height 27
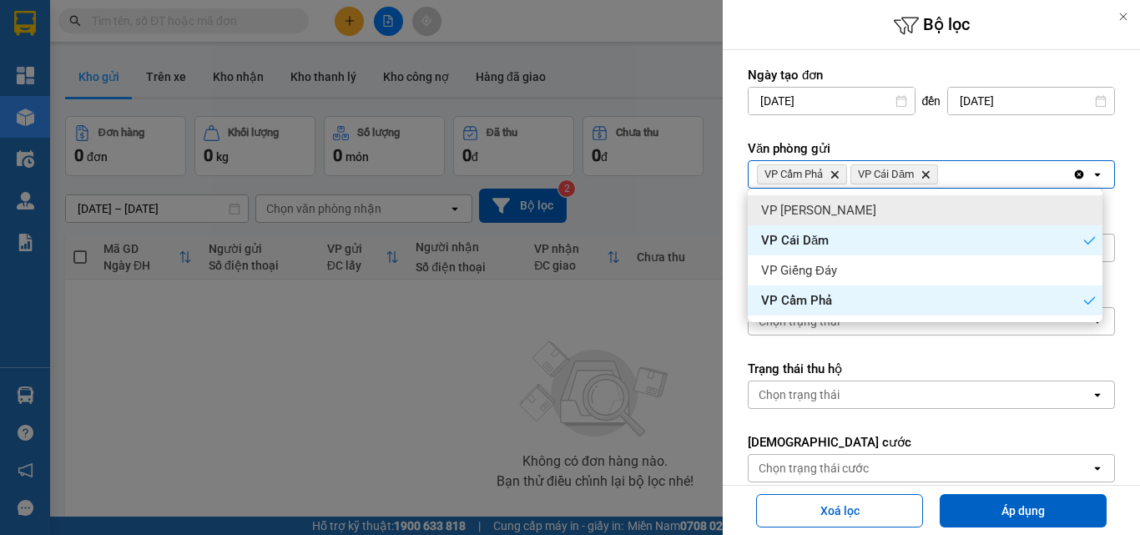
click at [818, 207] on span "VP [PERSON_NAME]" at bounding box center [818, 210] width 115 height 17
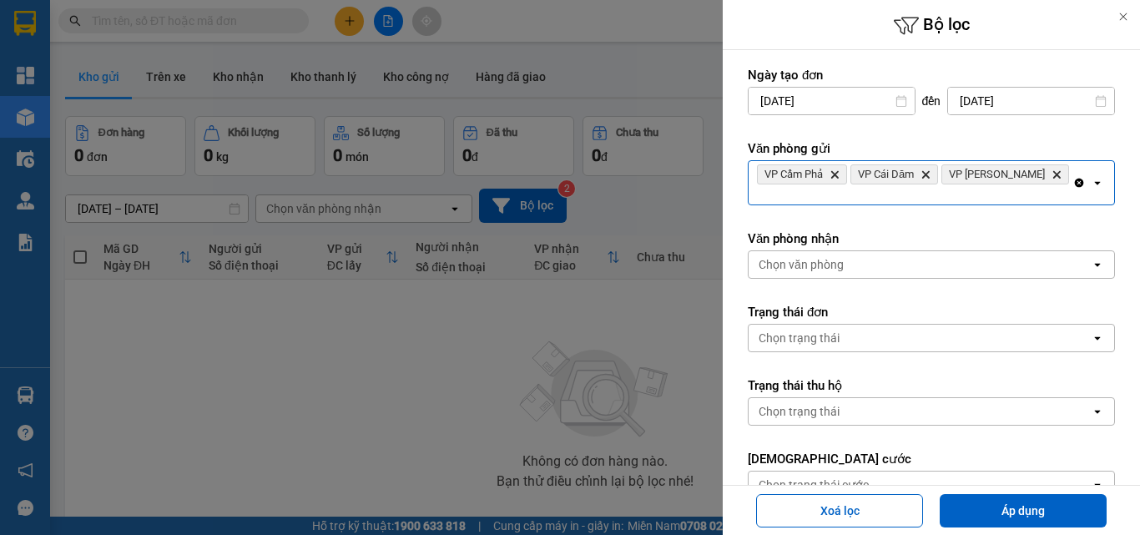
click at [759, 186] on input "Selected VP Cẩm Phả, VP Cái Dăm, VP Hồng Hà." at bounding box center [758, 194] width 2 height 17
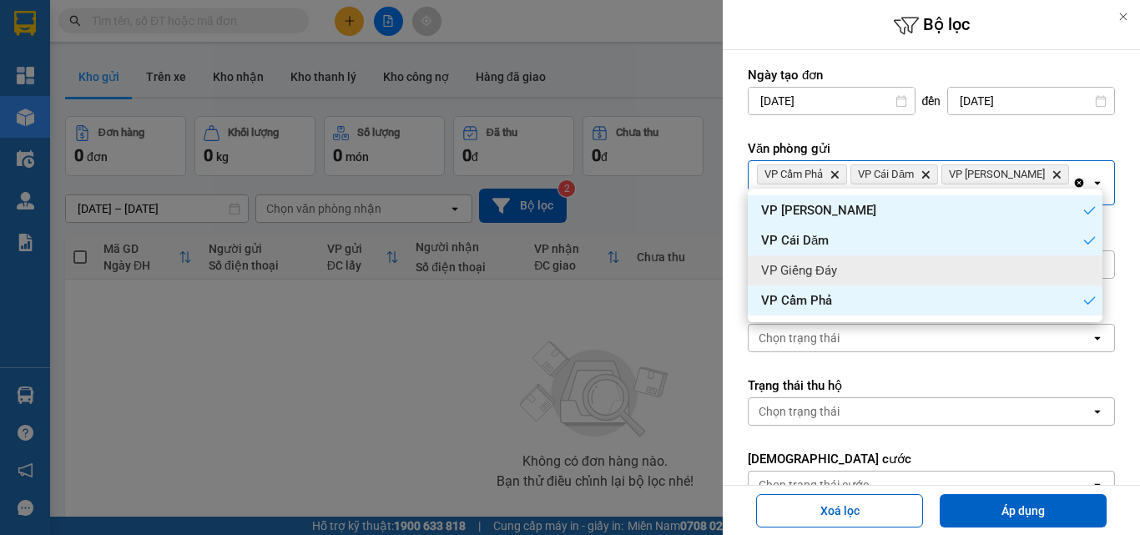
click at [790, 267] on span "VP Giếng Đáy" at bounding box center [799, 270] width 76 height 17
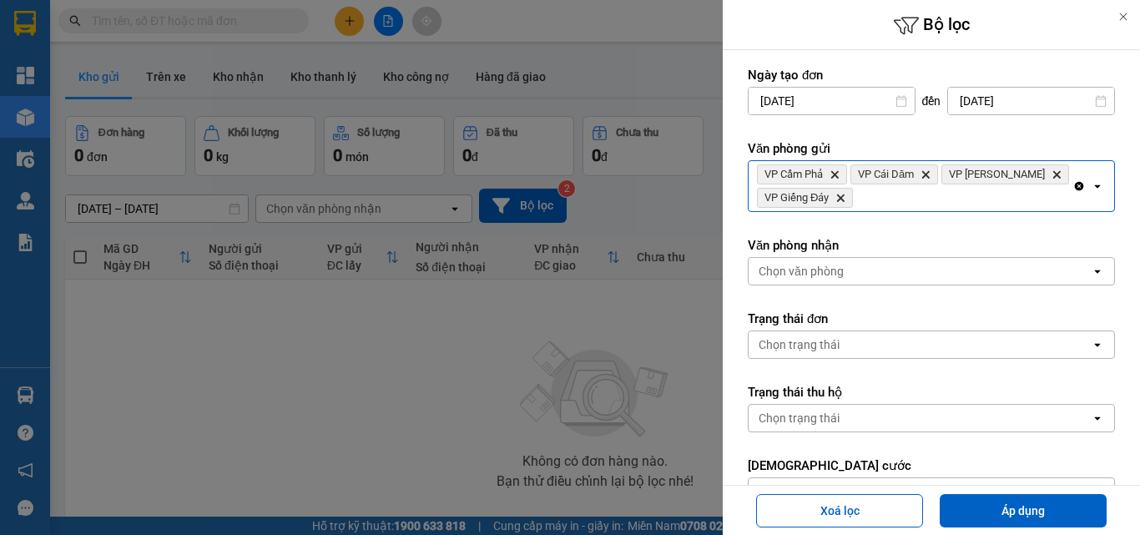
click at [850, 266] on div "Chọn văn phòng" at bounding box center [920, 271] width 342 height 27
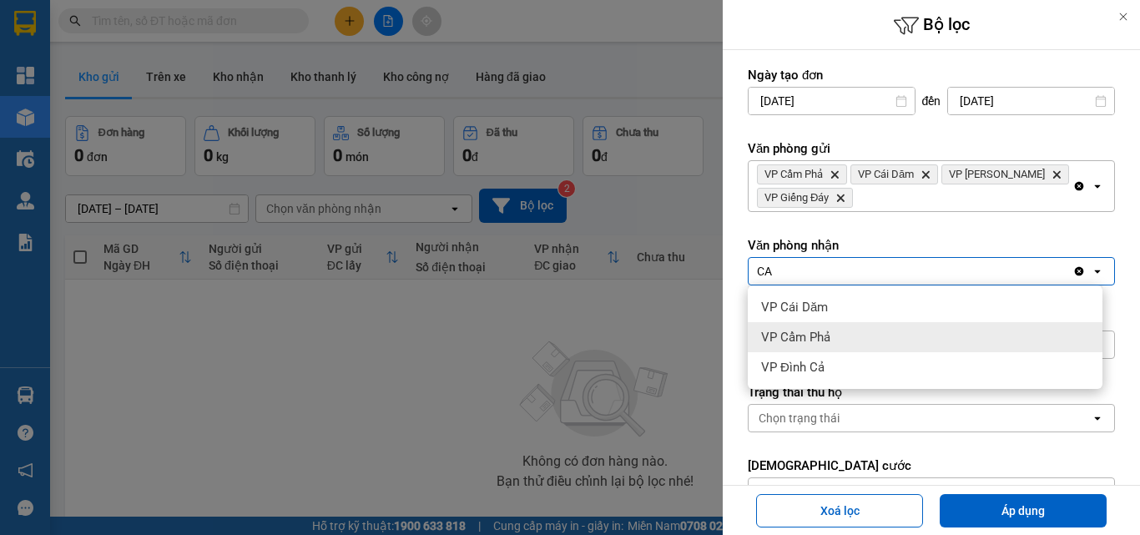
type input "CA"
click at [821, 336] on span "VP Cẩm Phả" at bounding box center [795, 337] width 69 height 17
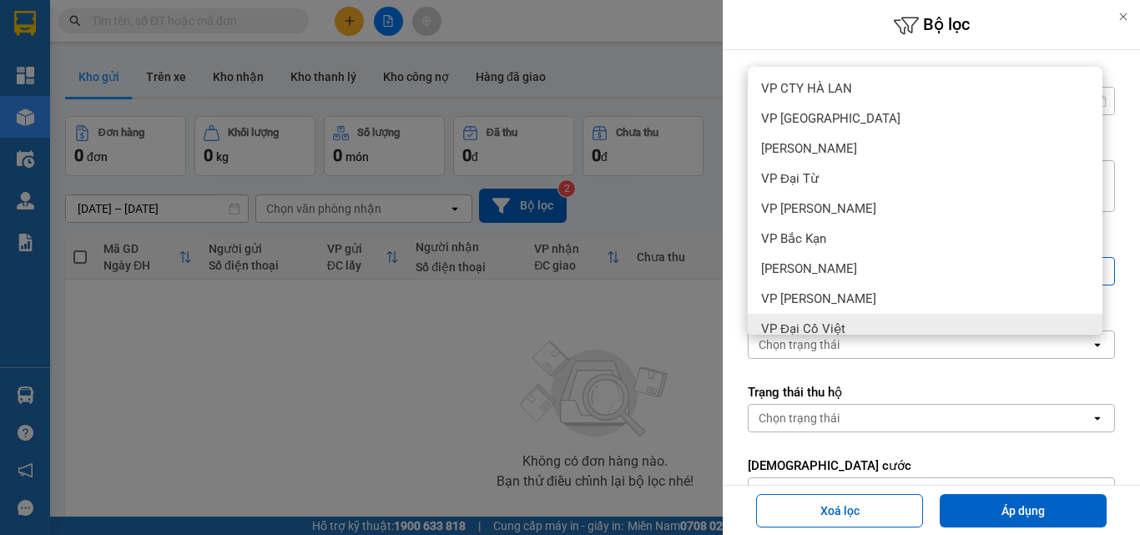
click at [951, 352] on div "Chọn trạng thái" at bounding box center [920, 344] width 342 height 27
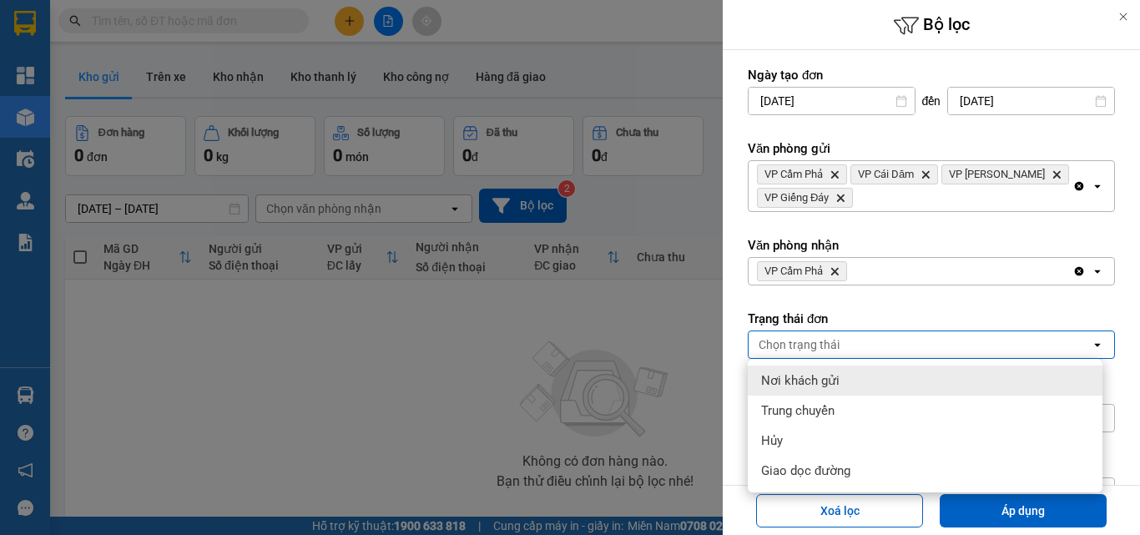
click at [908, 270] on div "VP Cẩm Phả Delete" at bounding box center [911, 271] width 324 height 27
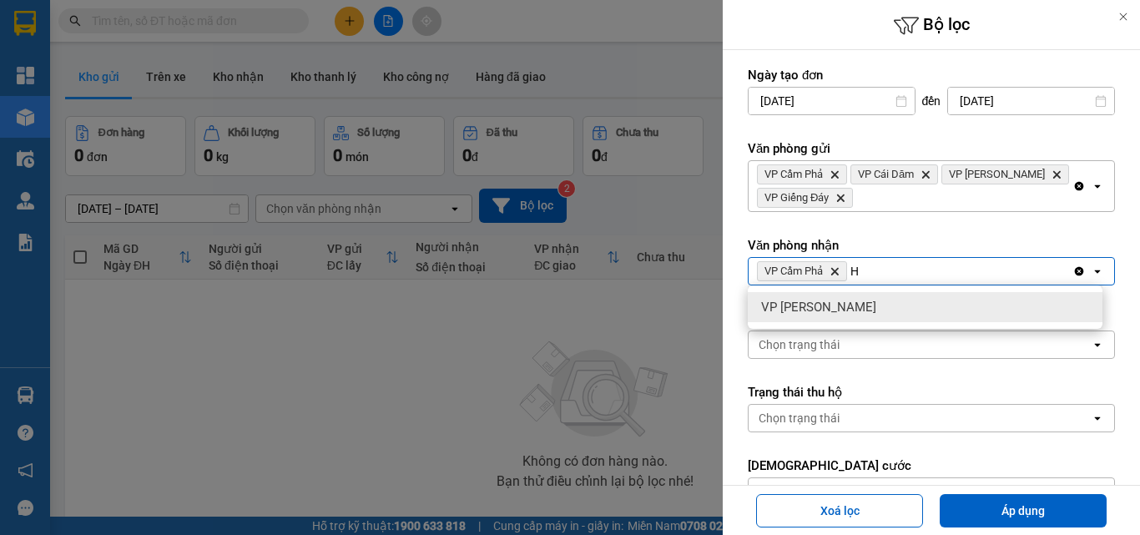
type input "H"
click at [856, 309] on div "VP [PERSON_NAME]" at bounding box center [925, 307] width 355 height 30
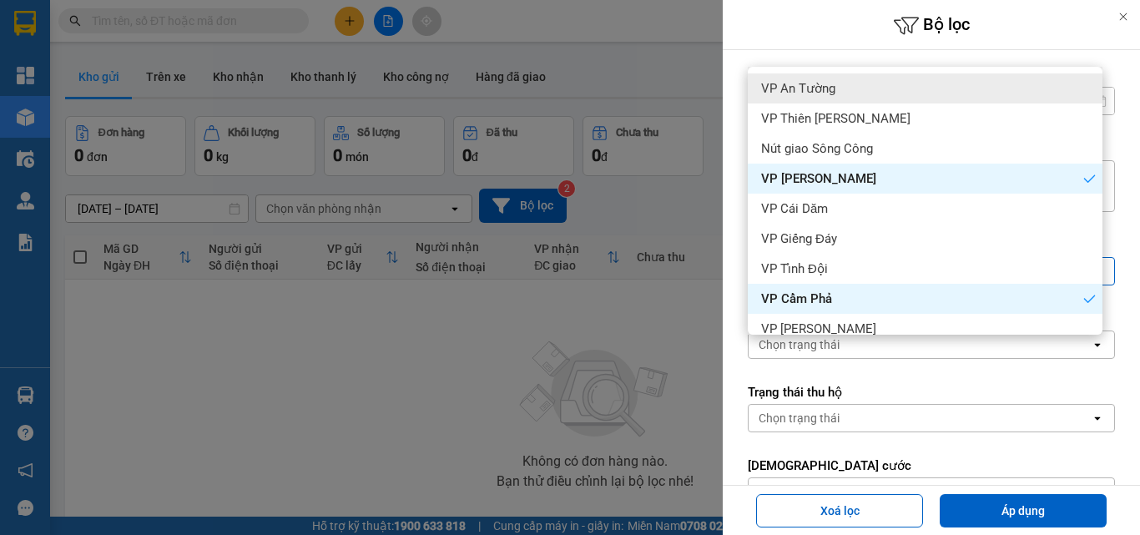
scroll to position [767, 0]
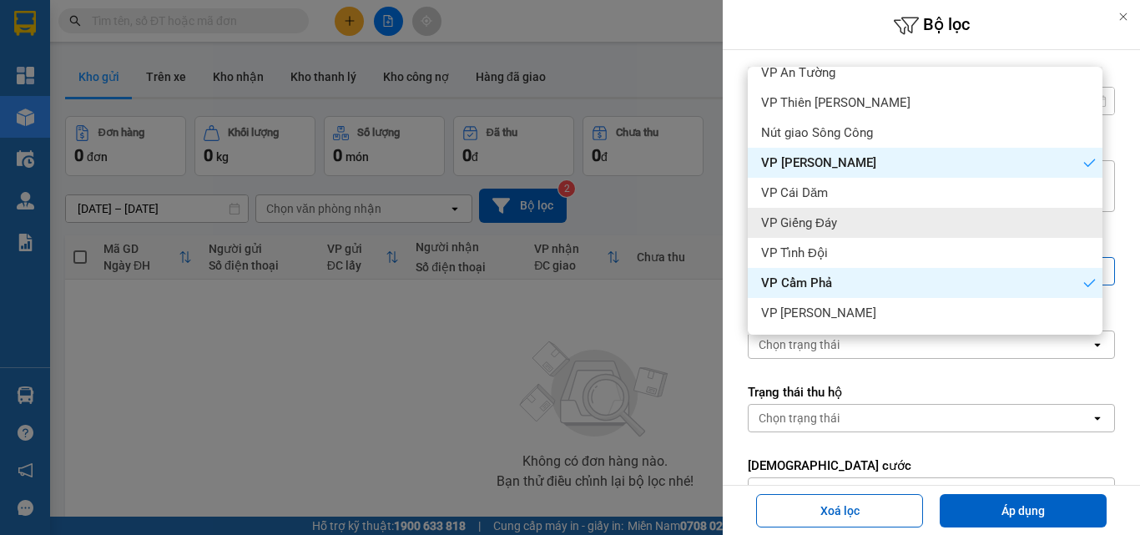
click at [801, 221] on span "VP Giếng Đáy" at bounding box center [799, 223] width 76 height 17
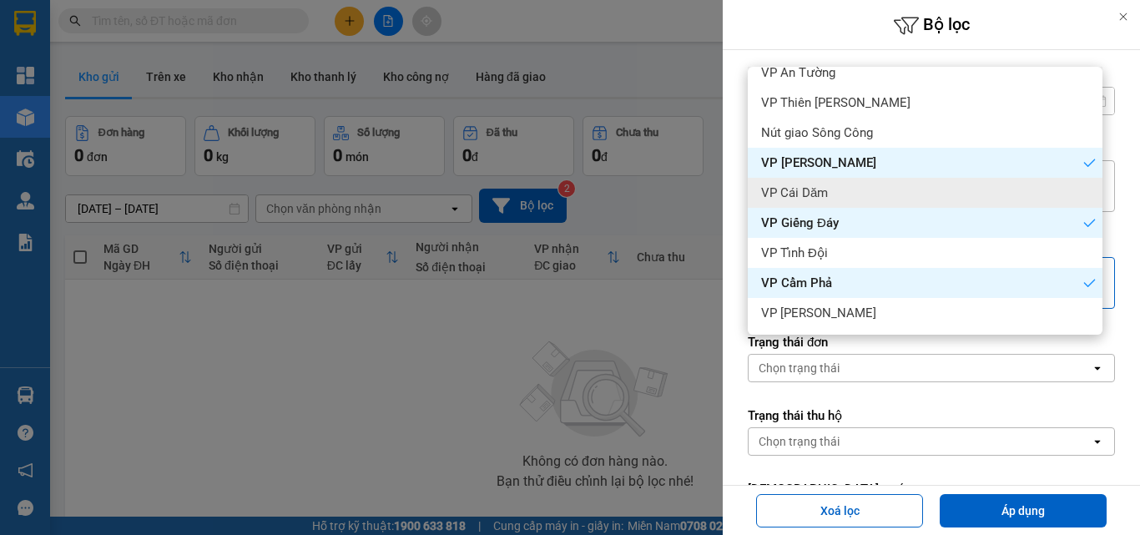
click at [806, 192] on span "VP Cái Dăm" at bounding box center [794, 192] width 67 height 17
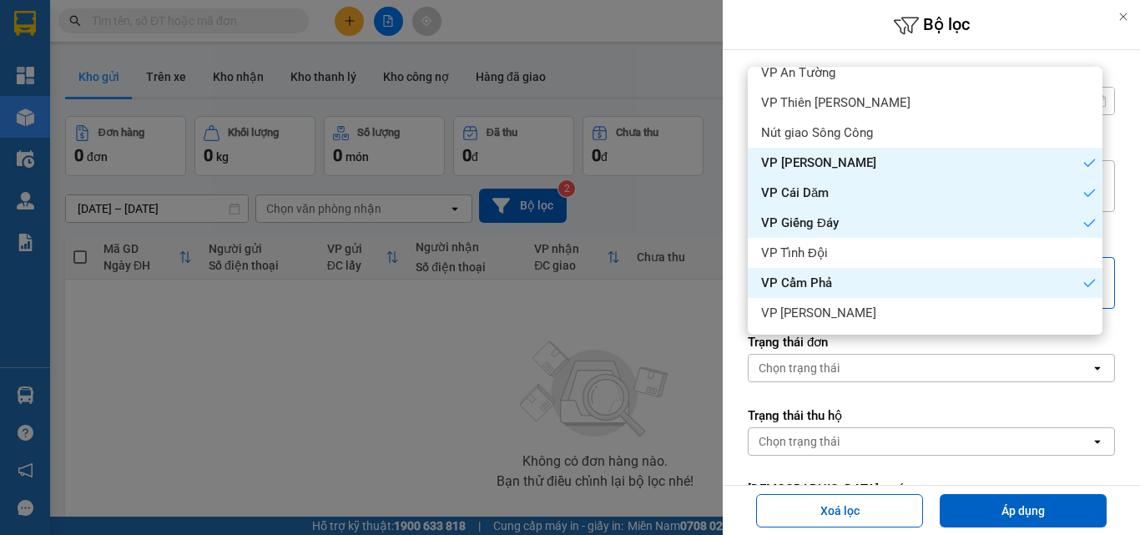
click at [1124, 280] on div "Ngày tạo đơn [DATE] Press the down arrow key to interact with the calendar and …" at bounding box center [931, 445] width 417 height 791
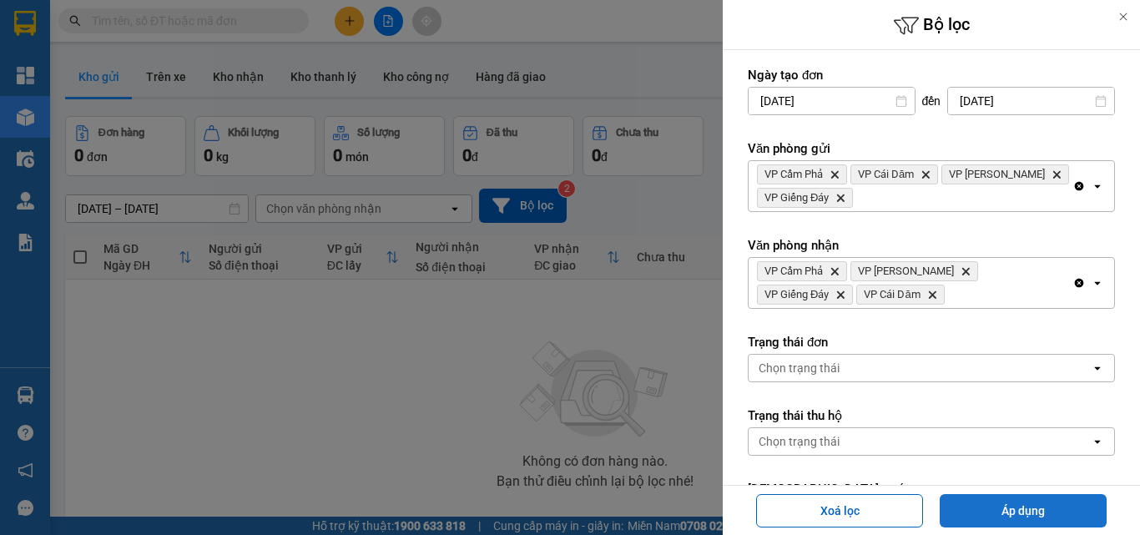
click at [1035, 508] on button "Áp dụng" at bounding box center [1023, 510] width 167 height 33
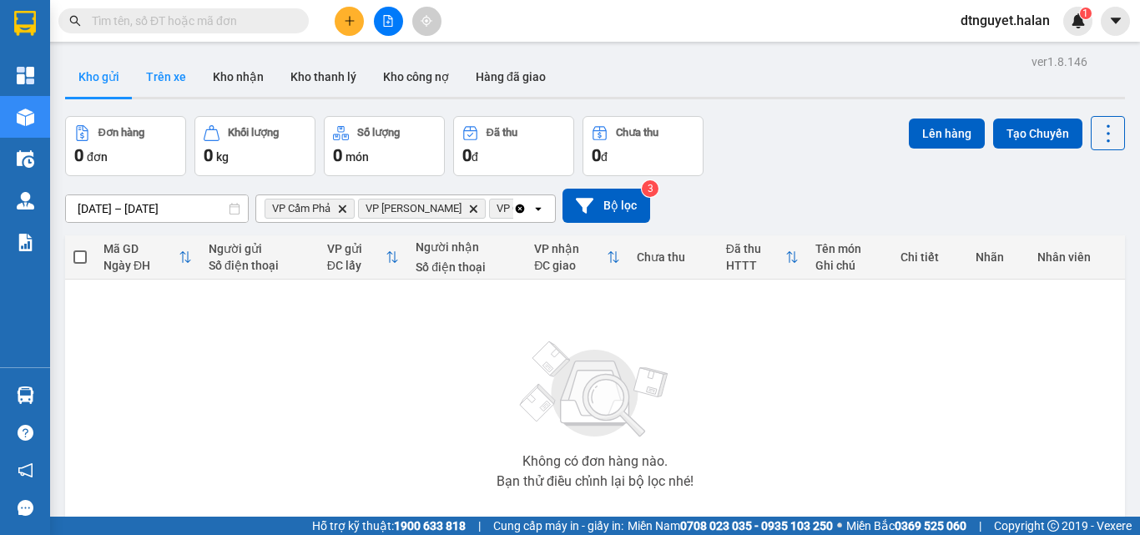
click at [165, 78] on button "Trên xe" at bounding box center [166, 77] width 67 height 40
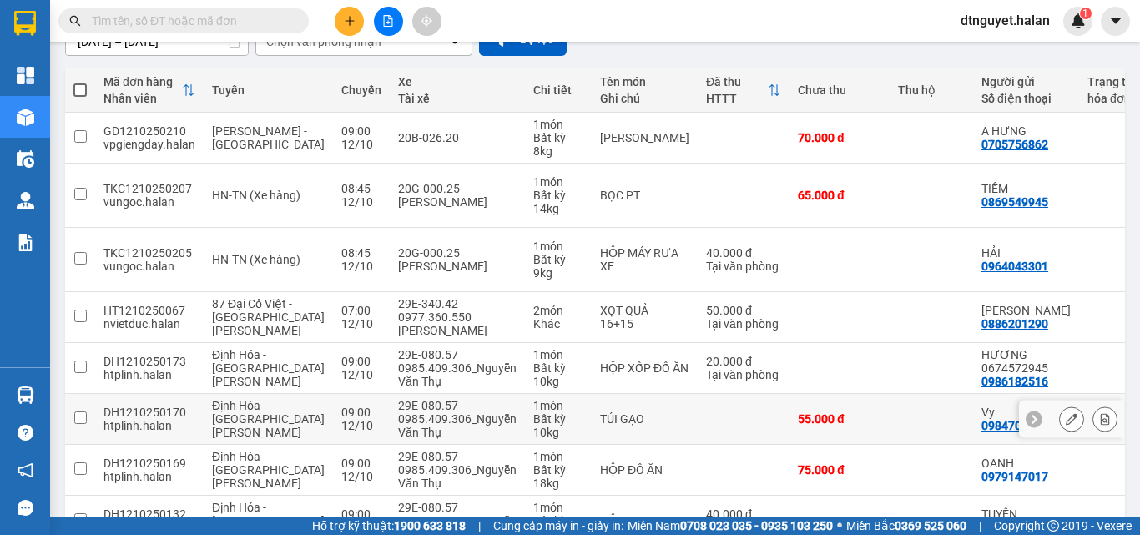
scroll to position [250, 0]
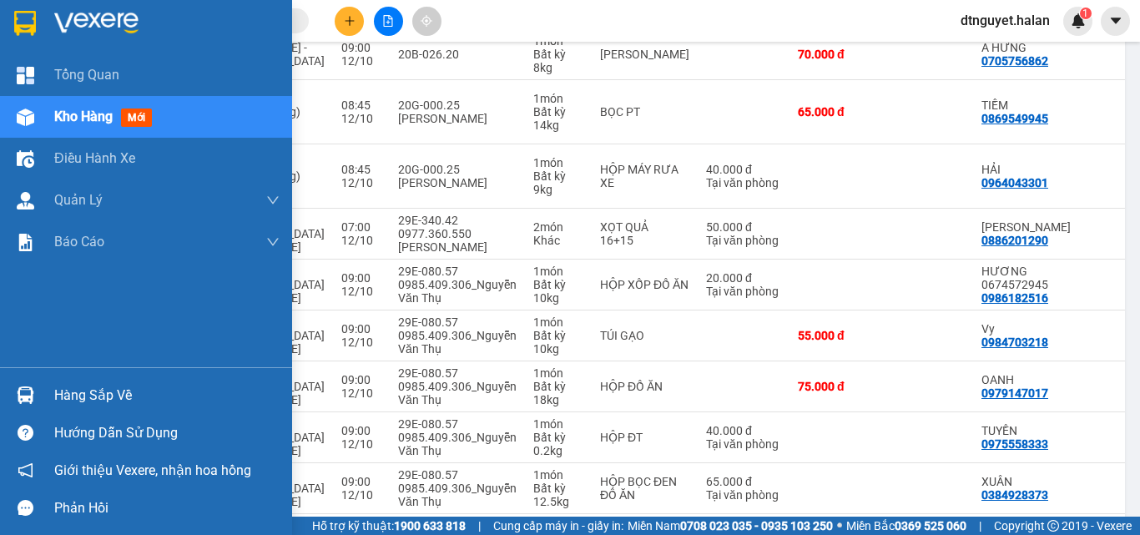
click at [22, 399] on img at bounding box center [26, 395] width 18 height 18
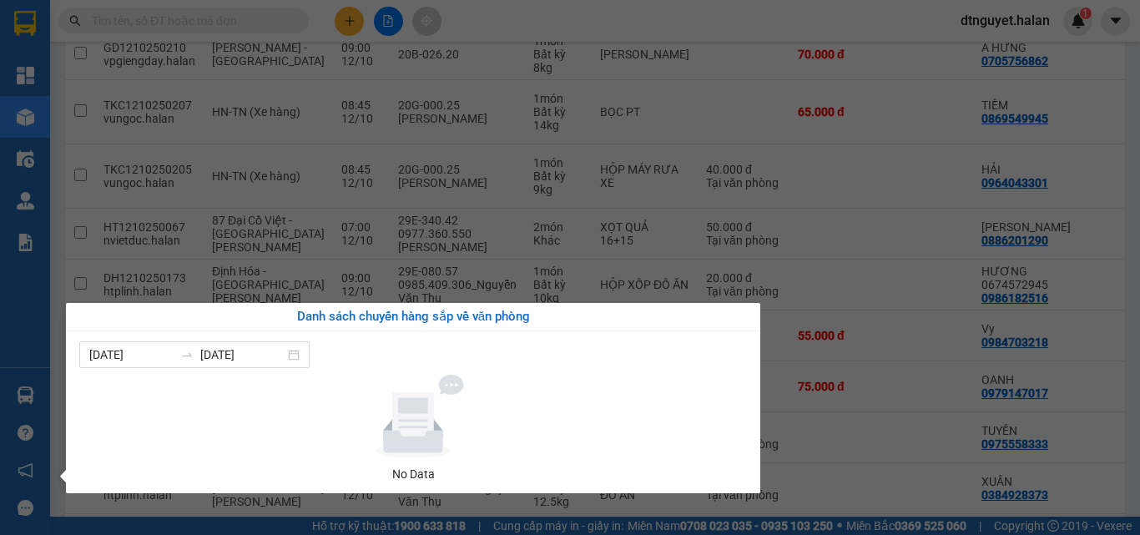
click at [801, 205] on section "Kết quả [PERSON_NAME] ( 0 ) Bộ lọc No Data dtnguyet.halan 1 [PERSON_NAME] Kho h…" at bounding box center [570, 267] width 1140 height 535
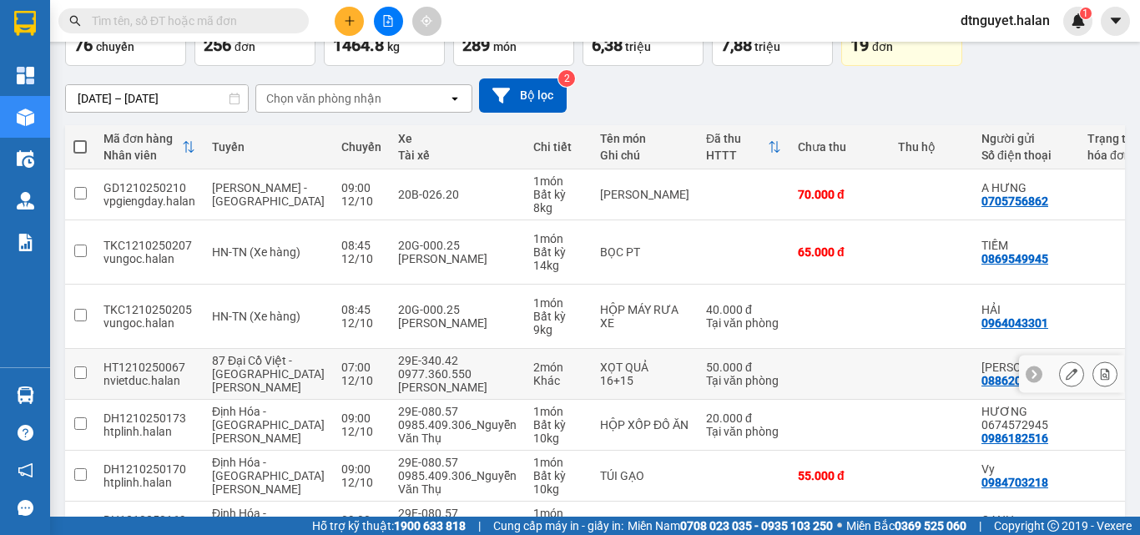
scroll to position [13, 0]
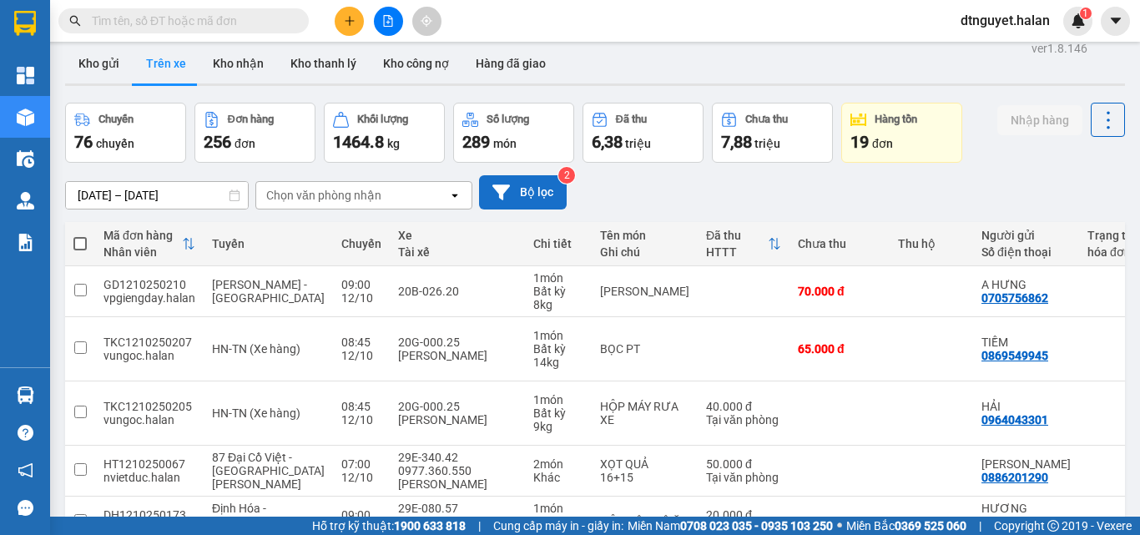
click at [518, 188] on button "Bộ lọc" at bounding box center [523, 192] width 88 height 34
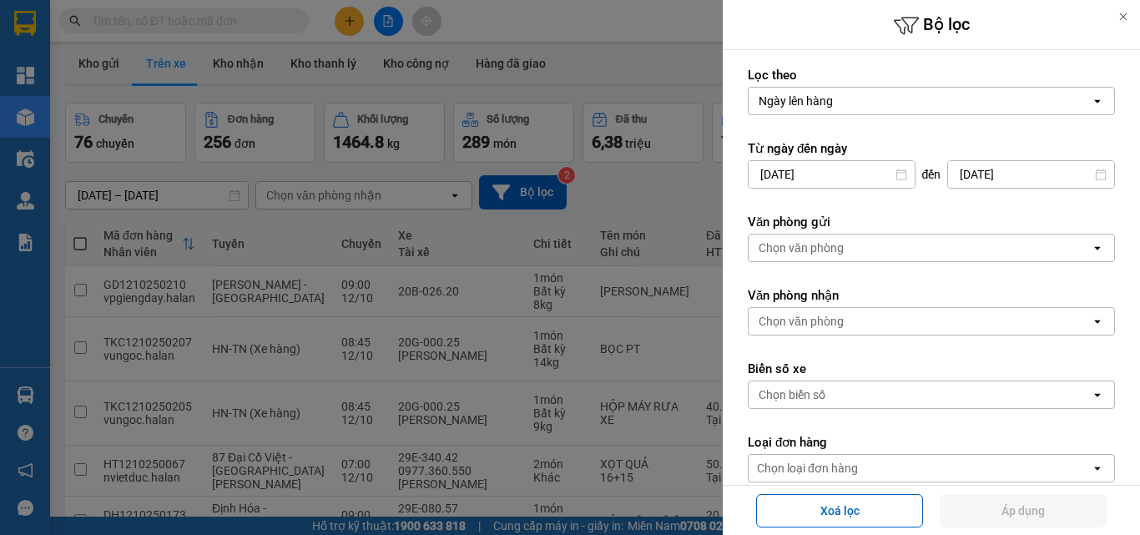
click at [998, 255] on div "Chọn văn phòng" at bounding box center [920, 248] width 342 height 27
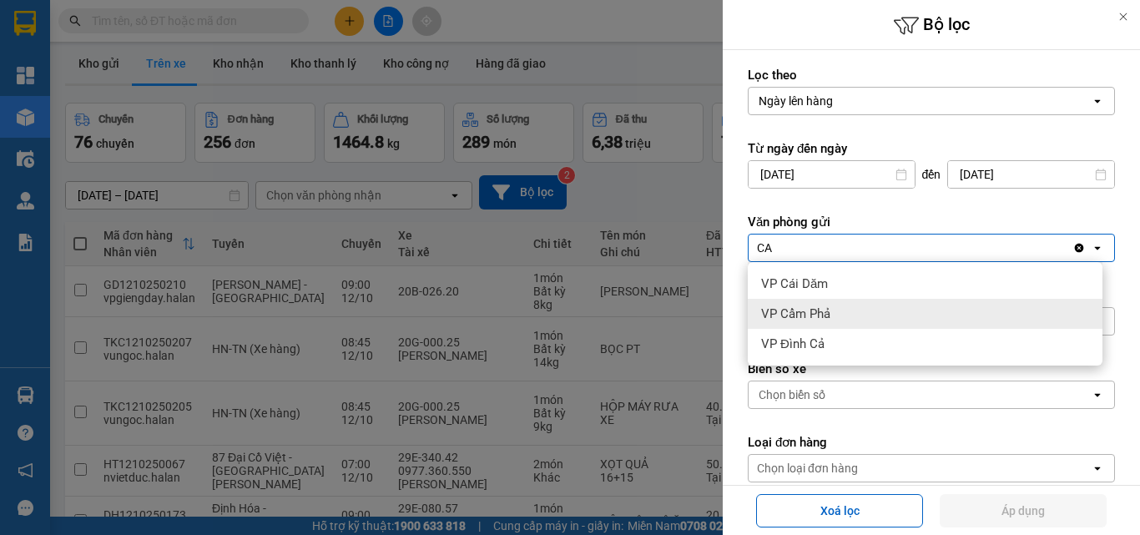
type input "CA"
click at [861, 313] on div "VP Cẩm Phả" at bounding box center [925, 314] width 355 height 30
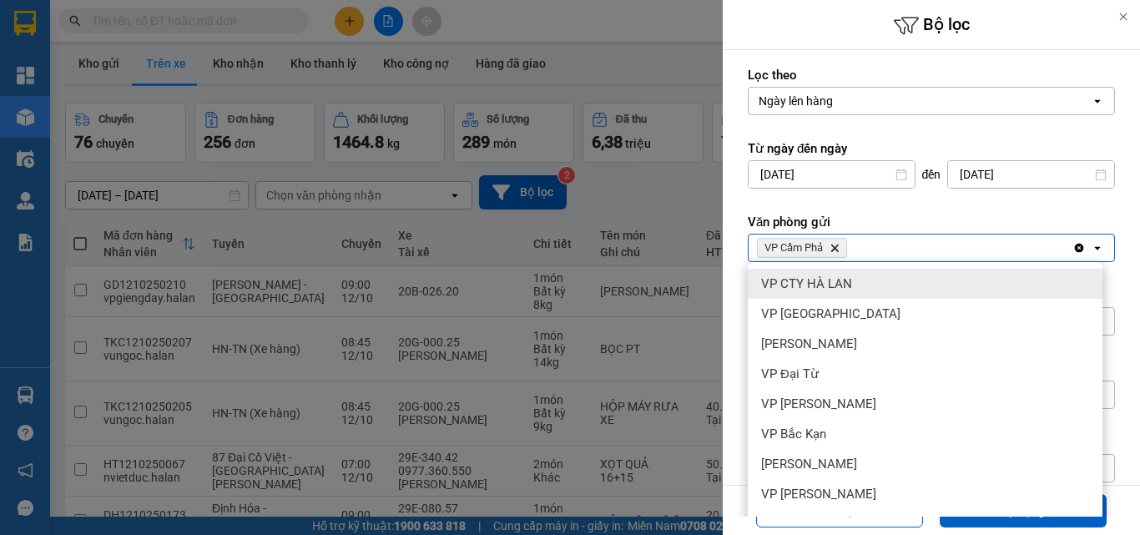
click at [869, 248] on div "VP Cẩm Phả Delete" at bounding box center [911, 248] width 324 height 27
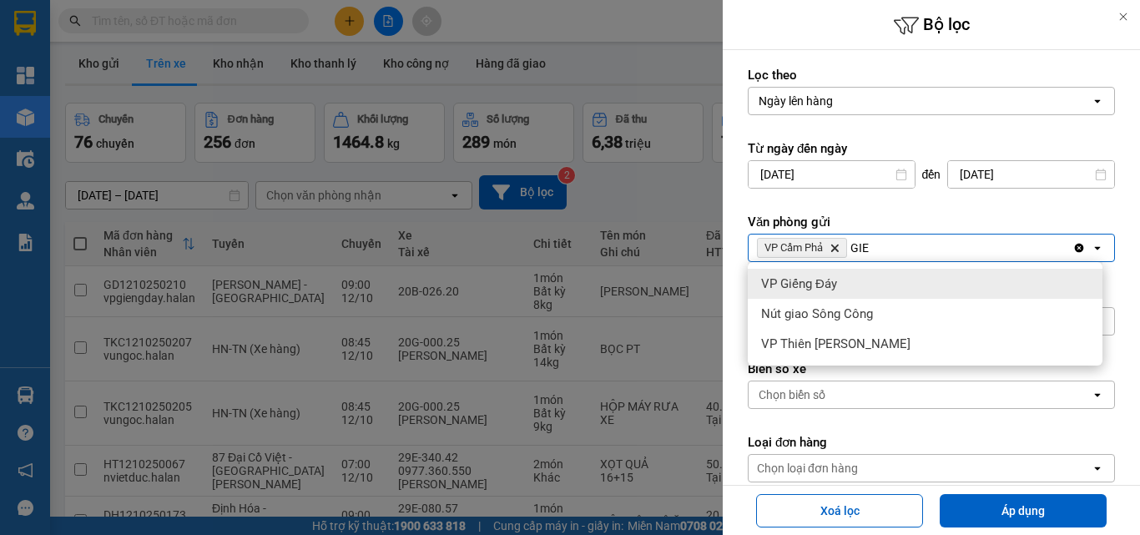
type input "GIE"
click at [845, 274] on div "VP Giếng Đáy" at bounding box center [925, 284] width 355 height 30
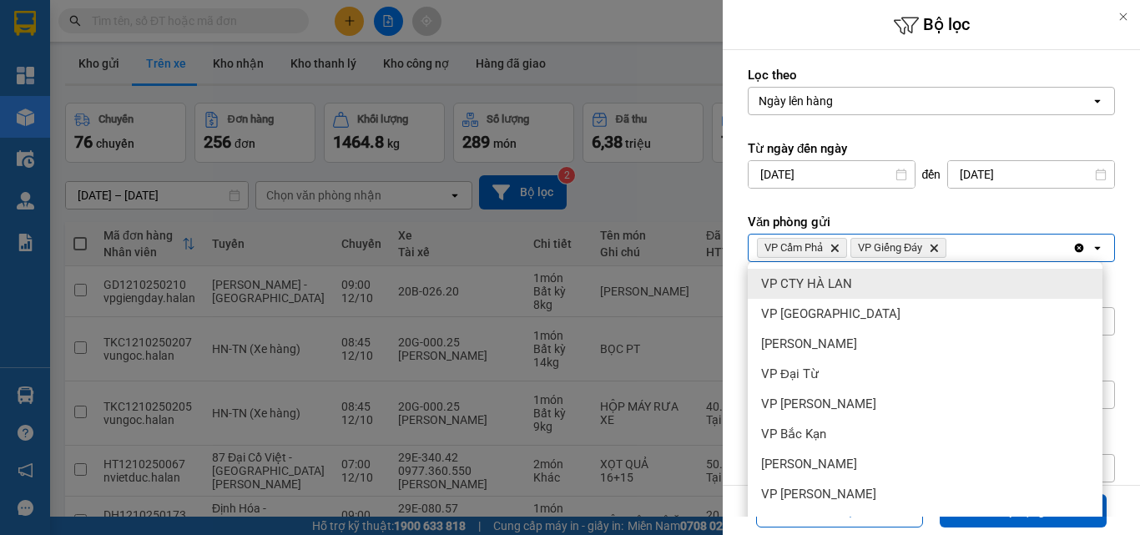
click at [974, 241] on div "VP Cẩm Phả Delete [PERSON_NAME] Đáy Delete" at bounding box center [911, 248] width 324 height 27
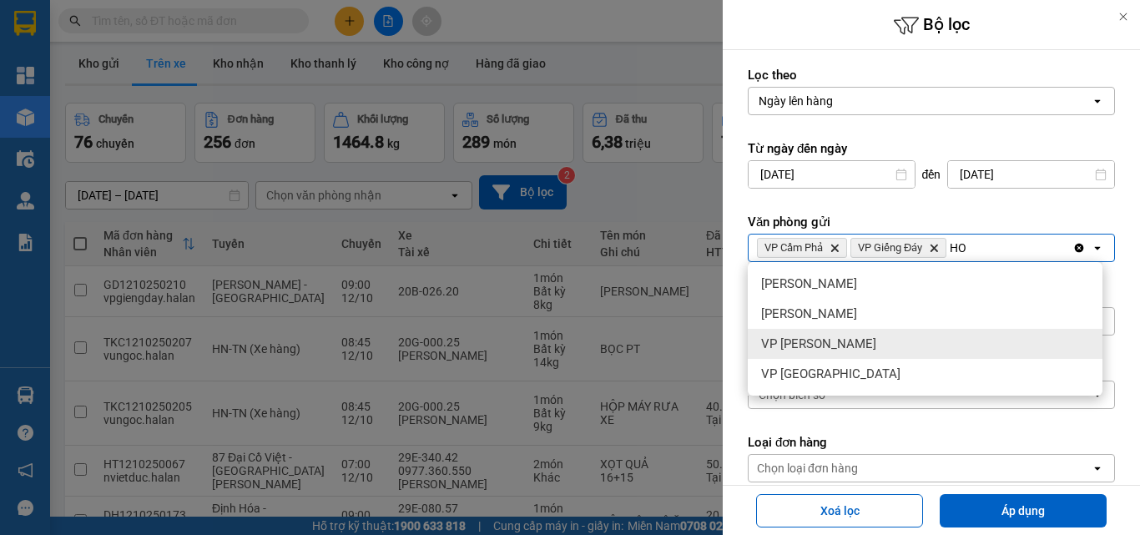
type input "HO"
click at [795, 342] on span "VP [PERSON_NAME]" at bounding box center [818, 344] width 115 height 17
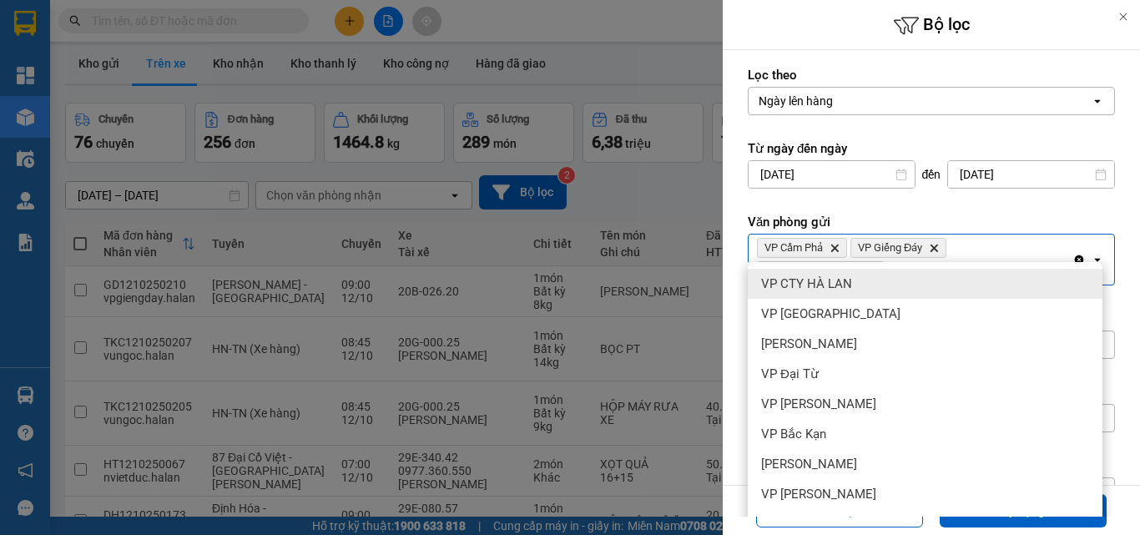
click at [1052, 250] on div "VP Cẩm Phả Delete [PERSON_NAME] Đáy Delete VP Hồng Hà Delete" at bounding box center [911, 260] width 324 height 50
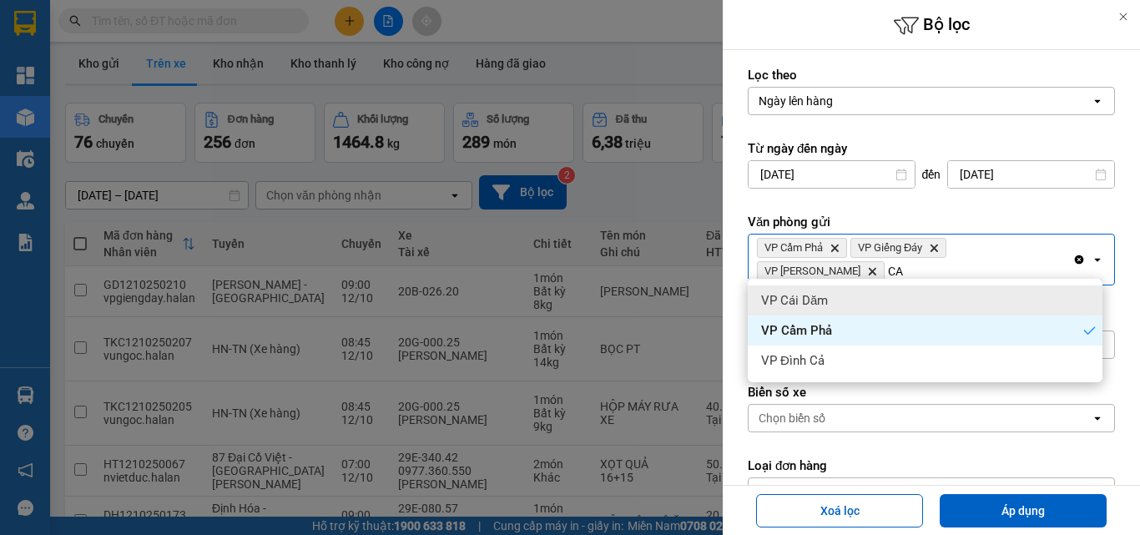
type input "CA"
click at [790, 303] on span "VP Cái Dăm" at bounding box center [794, 300] width 67 height 17
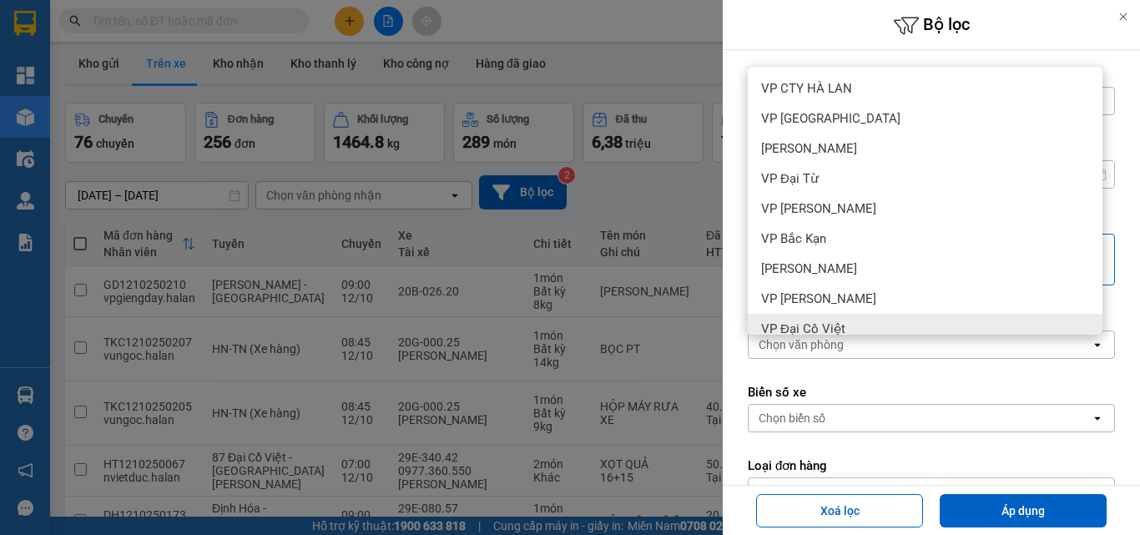
click at [1007, 472] on label "Loại đơn hàng" at bounding box center [931, 465] width 367 height 17
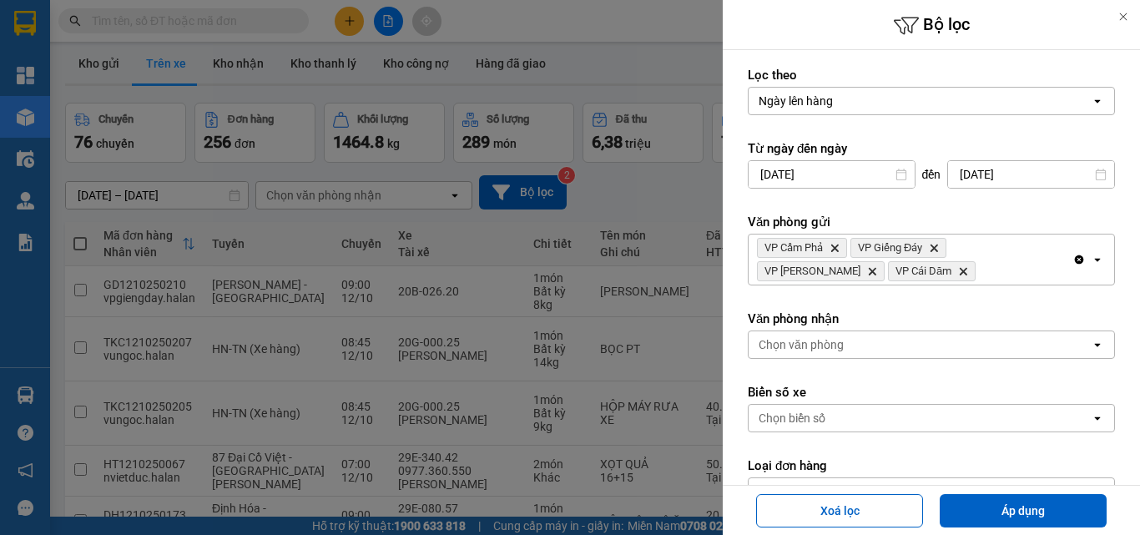
click at [795, 349] on div "Chọn văn phòng" at bounding box center [801, 344] width 85 height 17
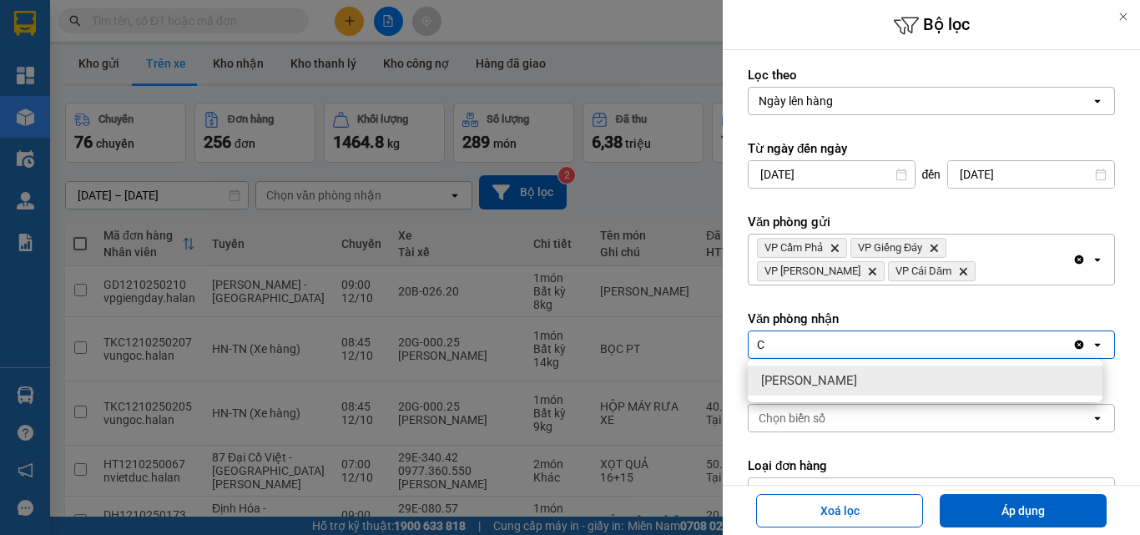
type input "C"
click at [1073, 344] on icon "Clear all" at bounding box center [1079, 344] width 13 height 13
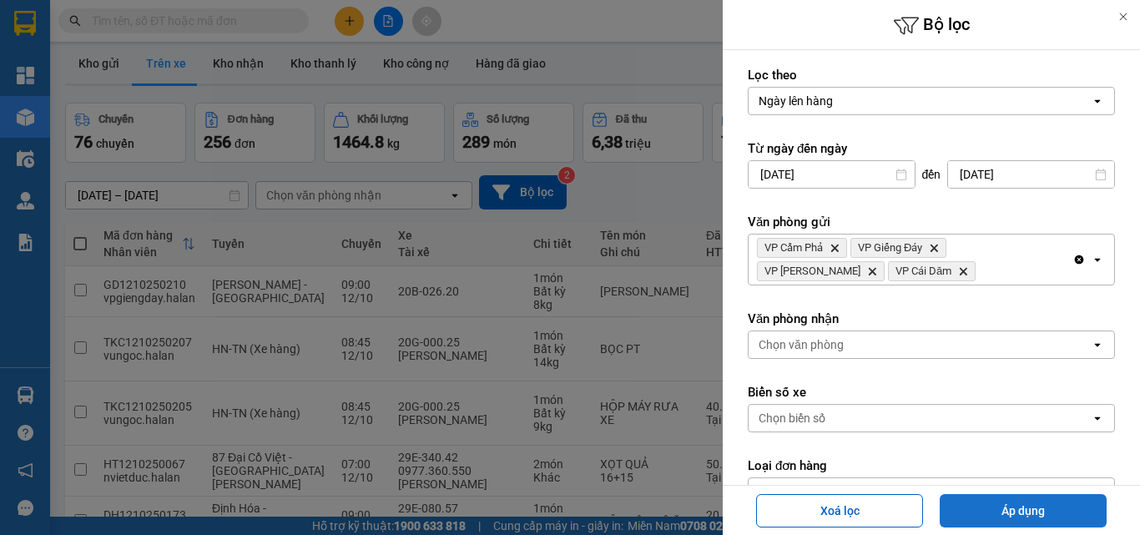
click at [1009, 503] on button "Áp dụng" at bounding box center [1023, 510] width 167 height 33
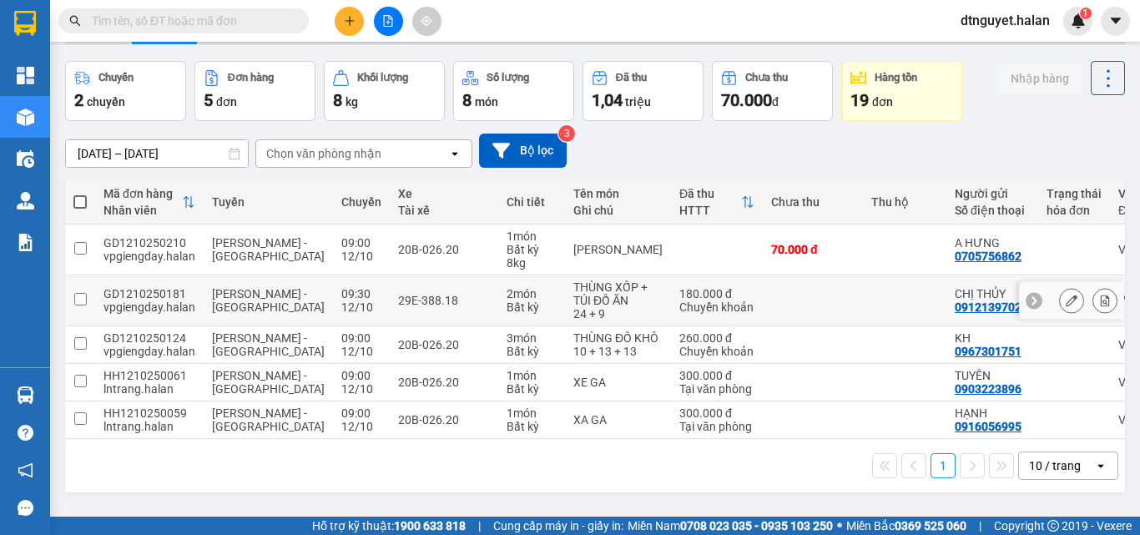
scroll to position [93, 0]
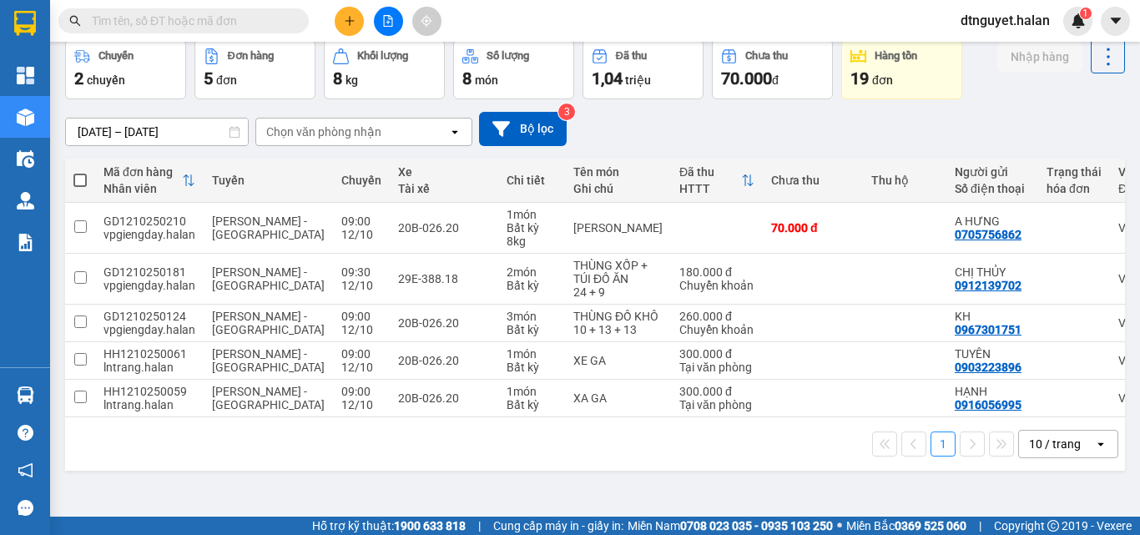
drag, startPoint x: 661, startPoint y: 451, endPoint x: 820, endPoint y: 442, distance: 158.8
click at [820, 442] on div "Mã đơn hàng [PERSON_NAME] [PERSON_NAME] Xe Tài xế [PERSON_NAME] Tên món Ghi chú…" at bounding box center [595, 315] width 1060 height 312
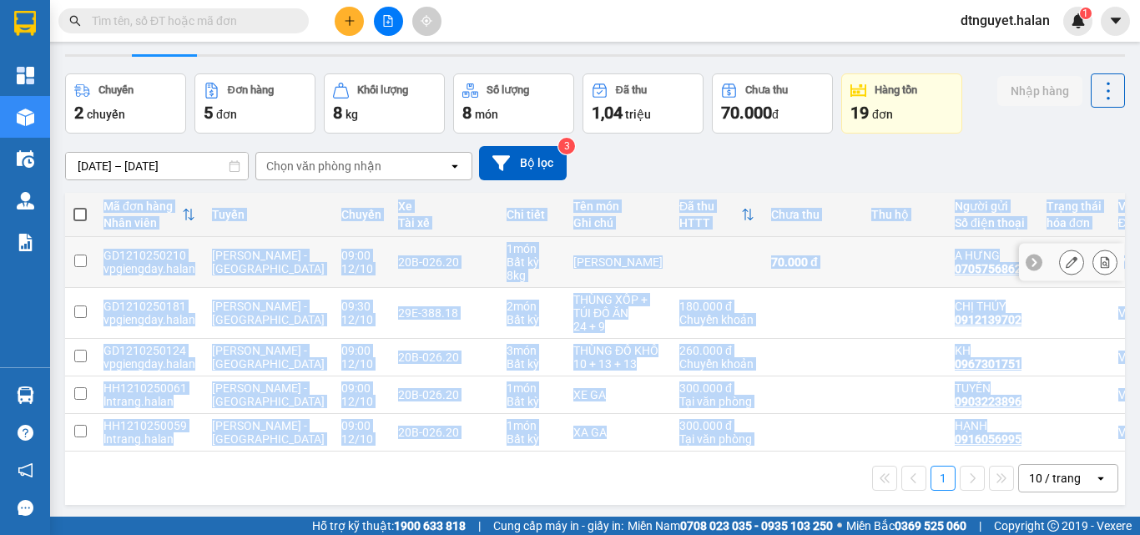
scroll to position [0, 0]
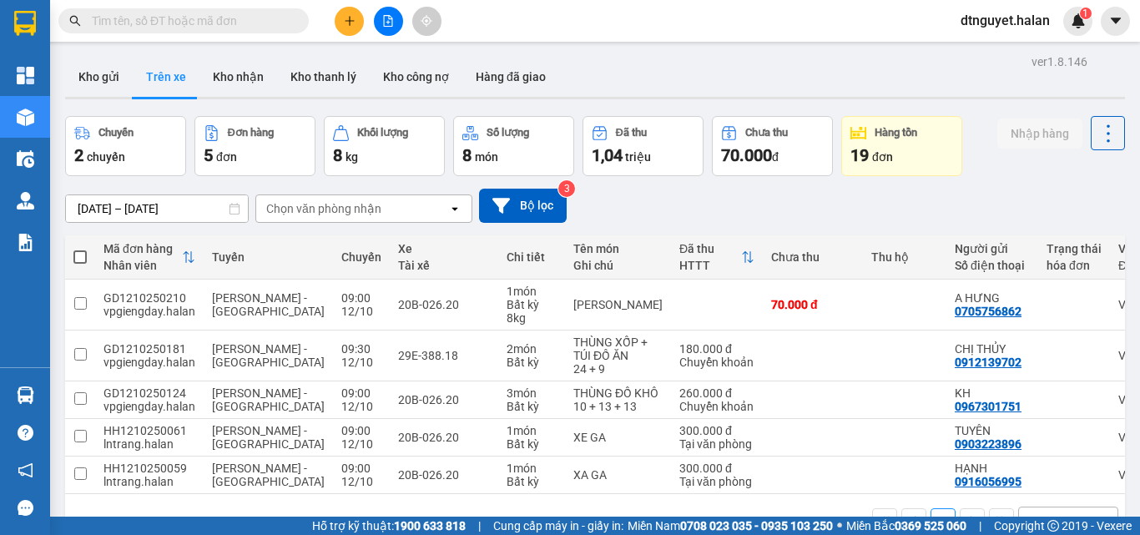
click at [852, 202] on div "[DATE] – [DATE] Press the down arrow key to interact with the calendar and sele…" at bounding box center [595, 206] width 1060 height 34
